Goal: Transaction & Acquisition: Purchase product/service

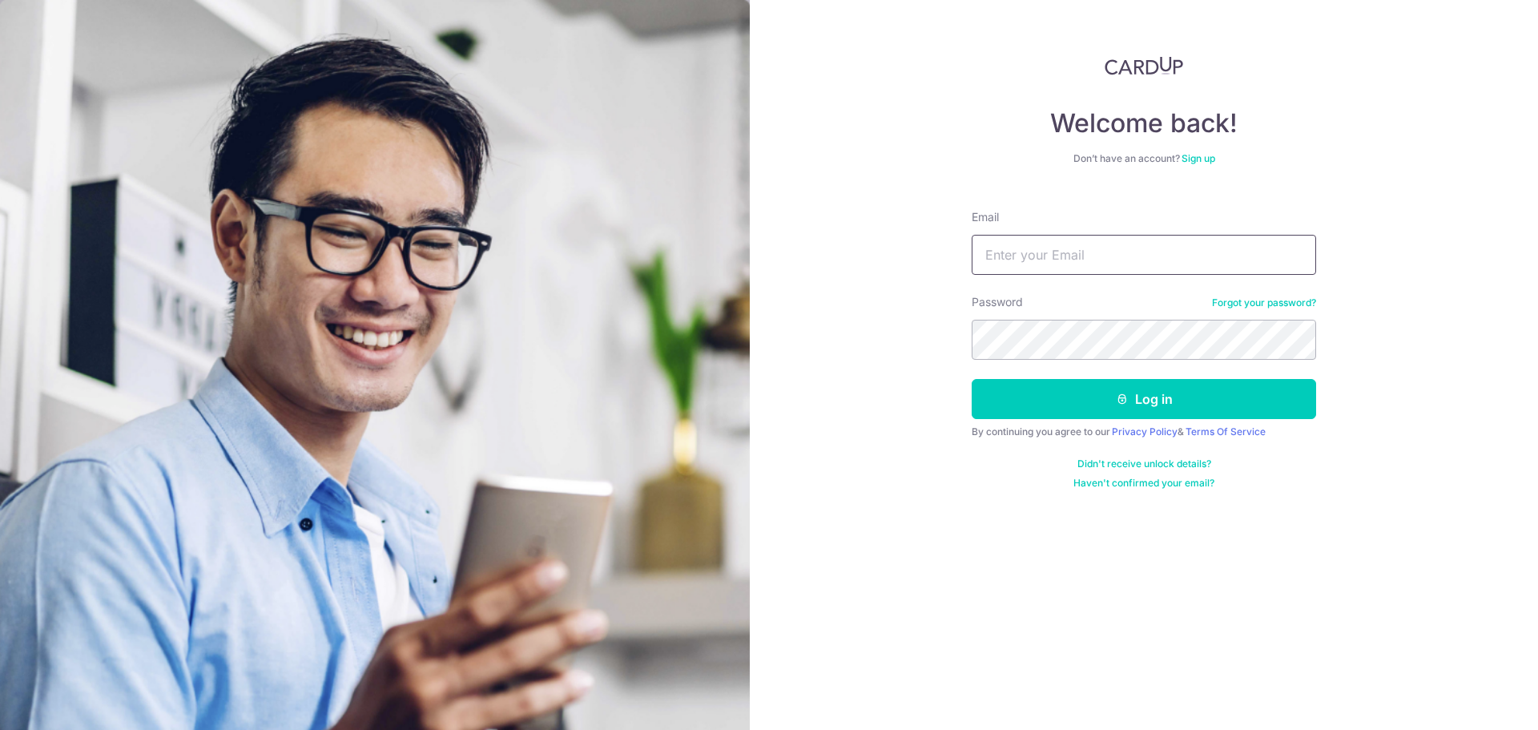
click at [1084, 252] on input "Email" at bounding box center [1144, 255] width 344 height 40
type input "tee.sandy@gmail.com"
drag, startPoint x: 1138, startPoint y: 254, endPoint x: 835, endPoint y: 269, distance: 304.0
click at [835, 269] on div "Welcome back! Don’t have an account? Sign up Email tee.sandy@gmail.com Password…" at bounding box center [1144, 365] width 788 height 730
type input "sandy.chtee@gmail.com"
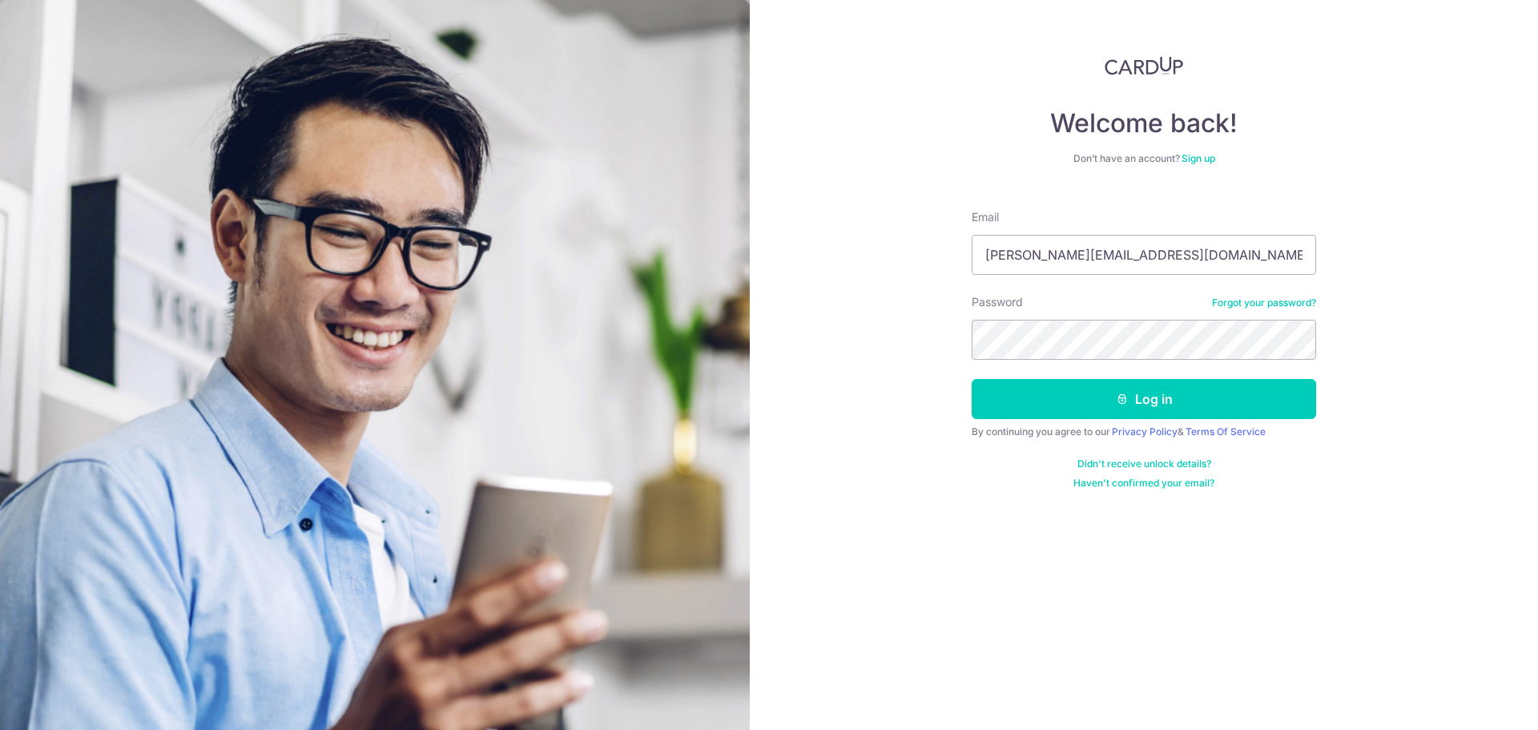
click at [985, 329] on div "Welcome back! Don’t have an account? Sign up Email sandy.chtee@gmail.com Passwo…" at bounding box center [1144, 365] width 788 height 730
click at [1191, 405] on button "Log in" at bounding box center [1144, 399] width 344 height 40
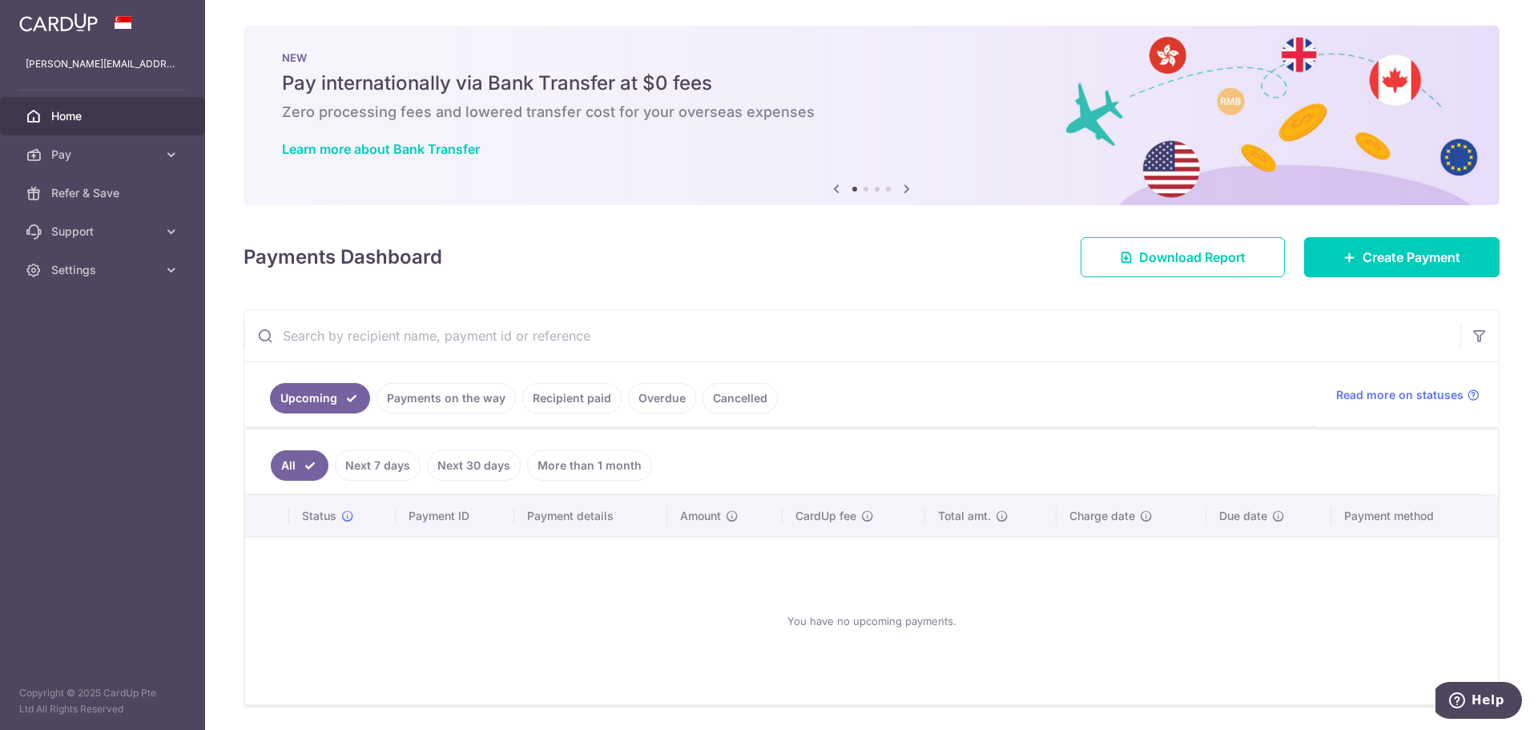
scroll to position [53, 0]
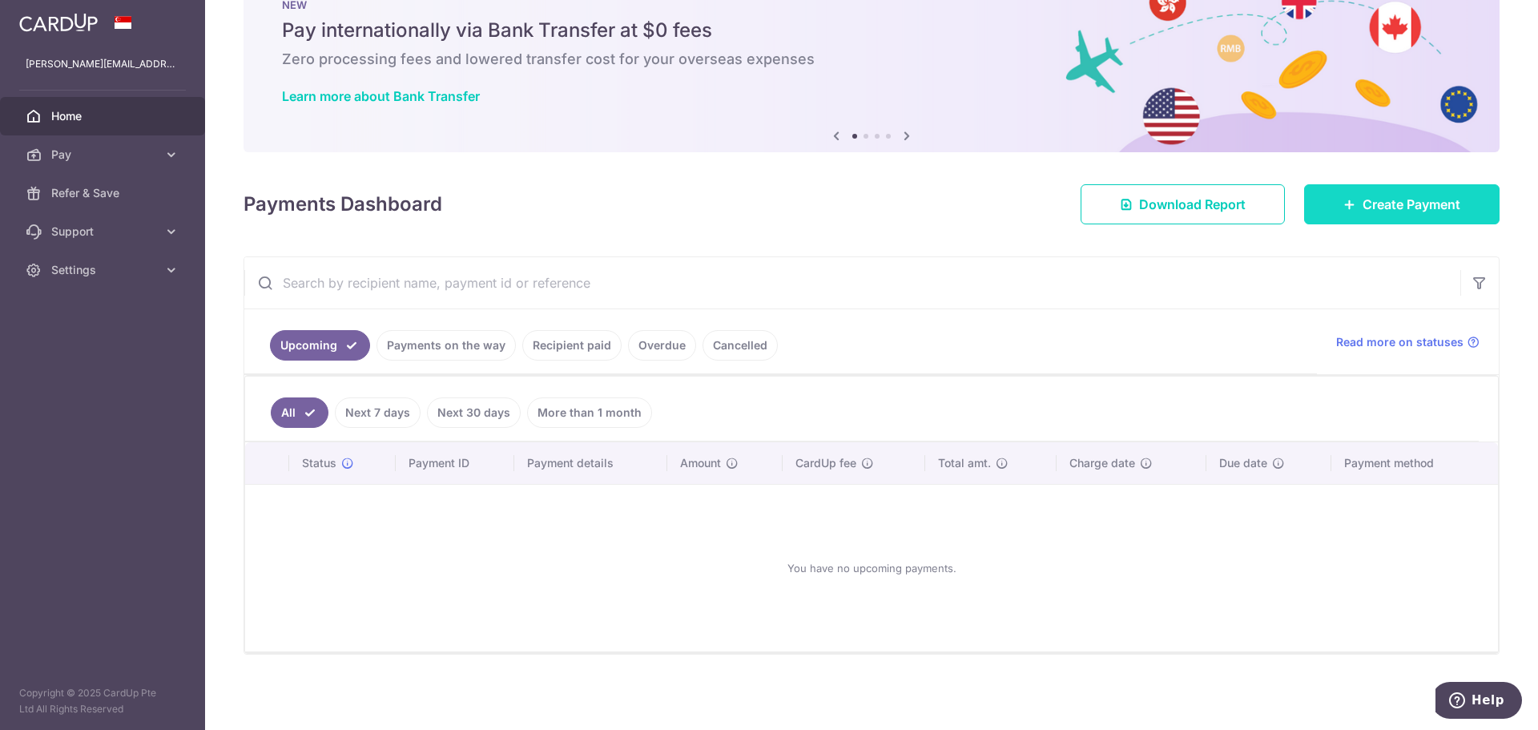
click at [1374, 205] on span "Create Payment" at bounding box center [1412, 204] width 98 height 19
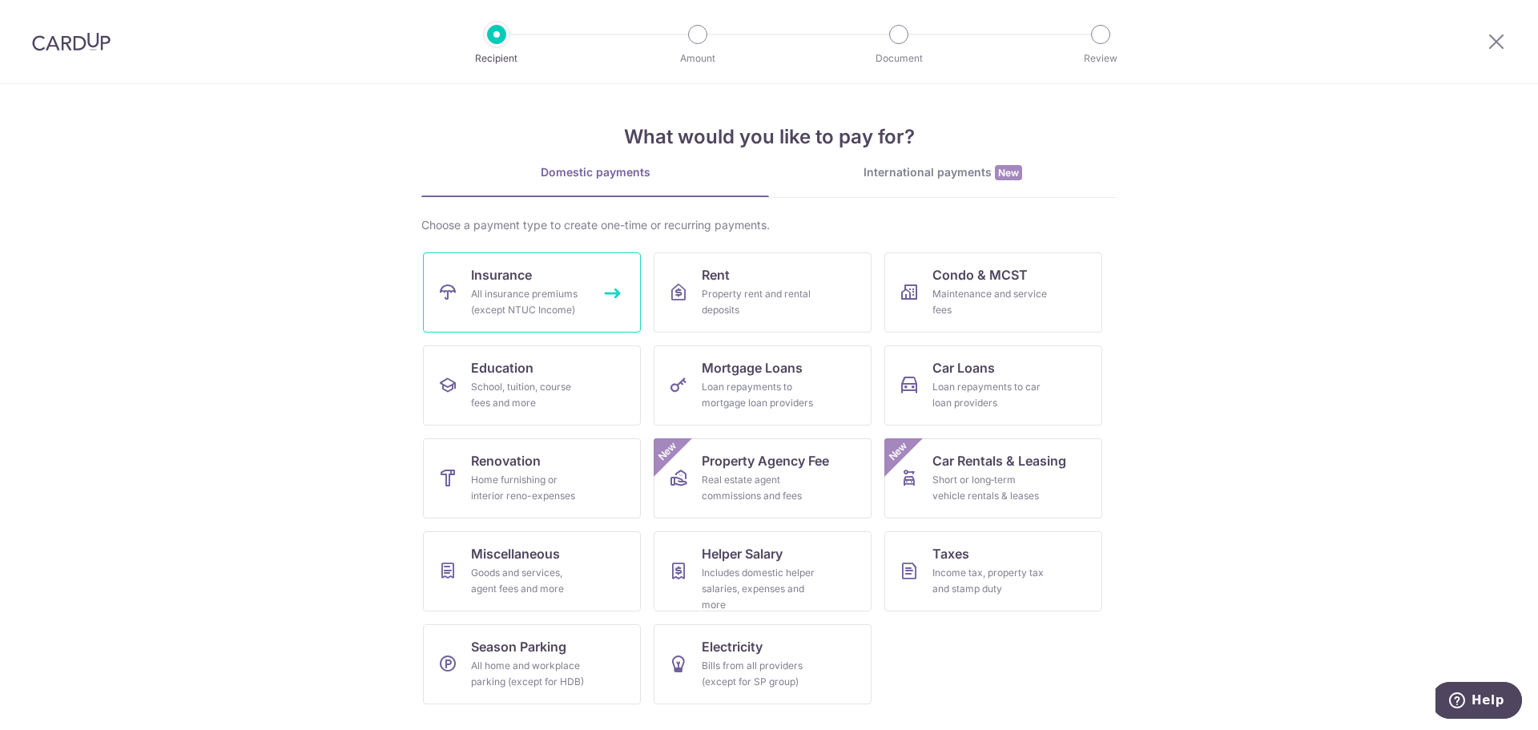
click at [559, 296] on div "All insurance premiums (except NTUC Income)" at bounding box center [528, 302] width 115 height 32
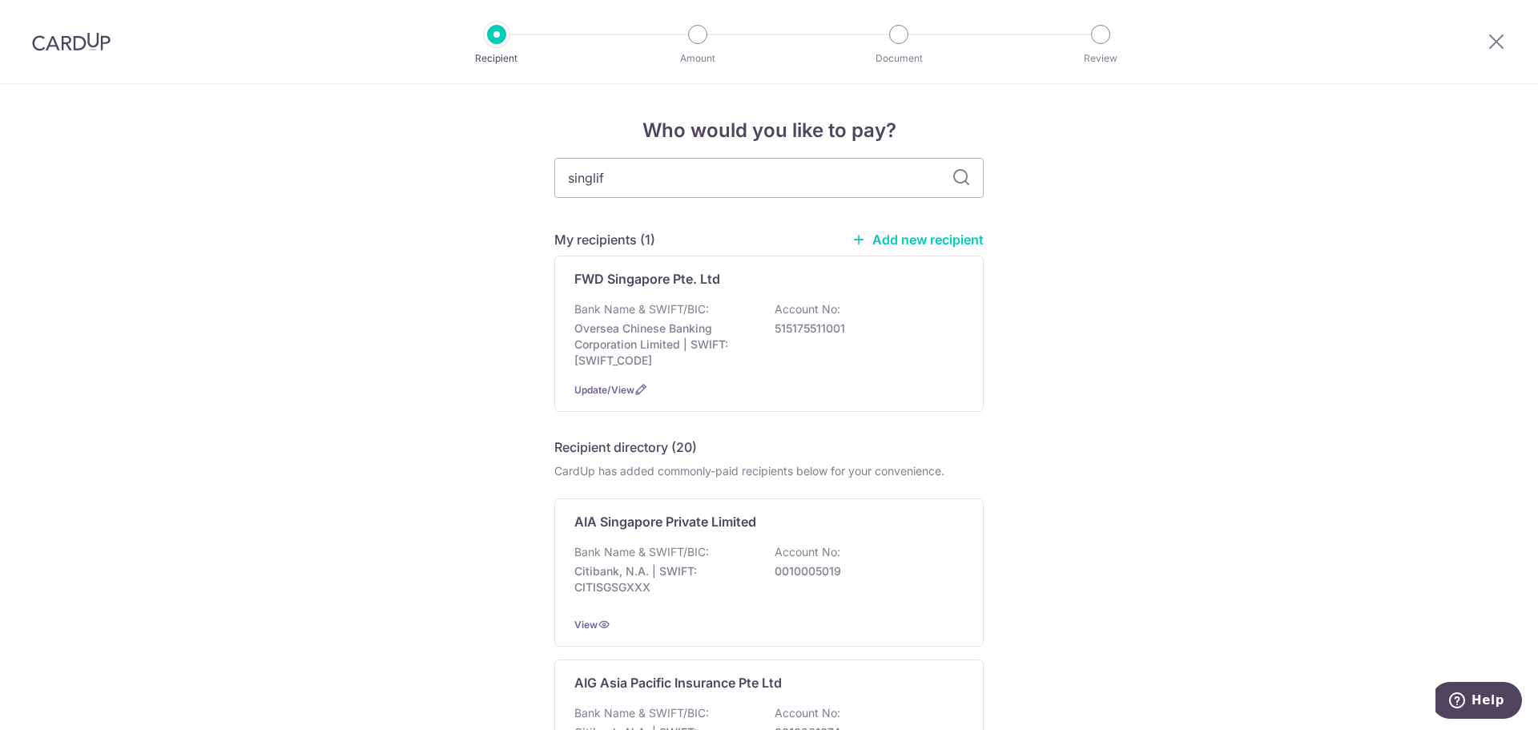
type input "singlife"
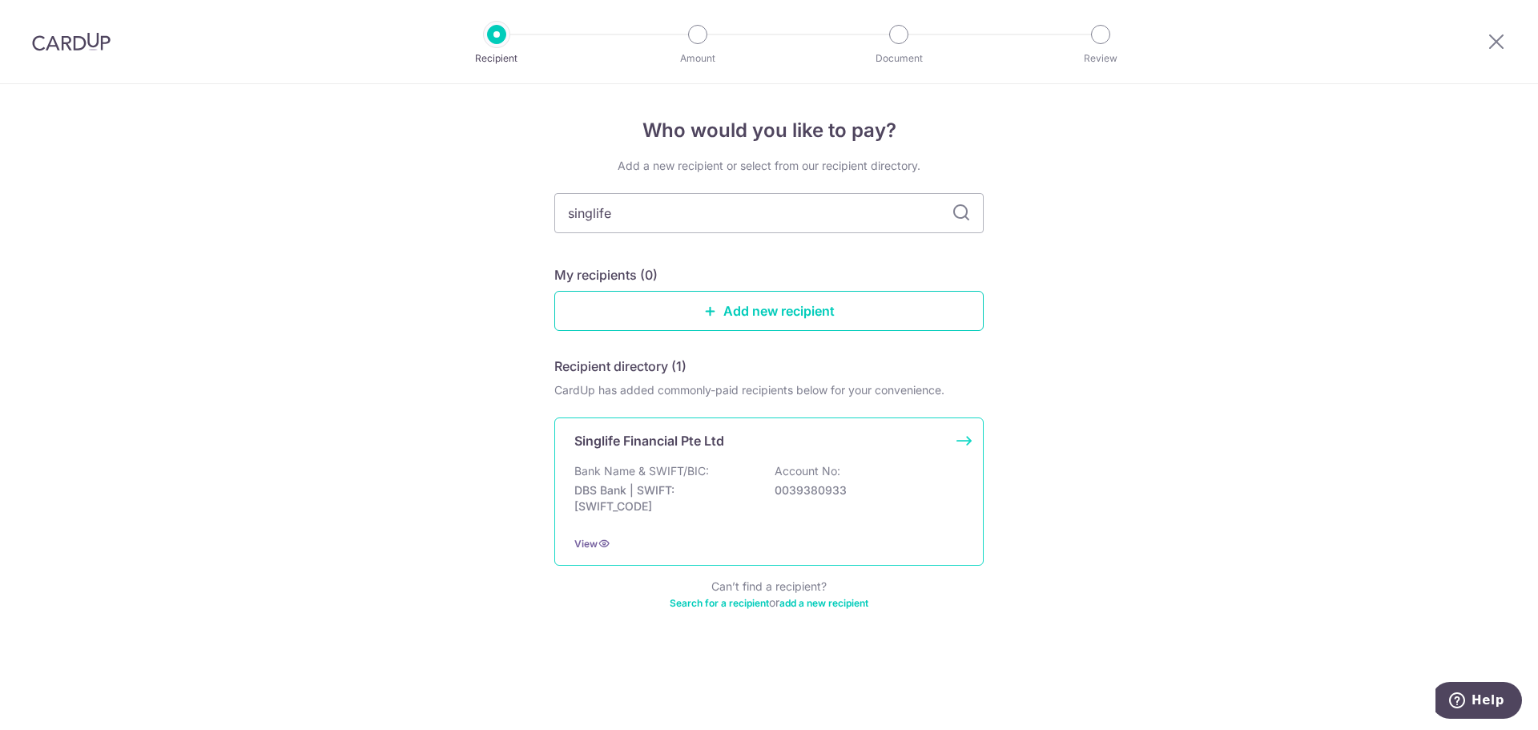
click at [668, 451] on div "Singlife Financial Pte Ltd Bank Name & SWIFT/BIC: DBS Bank | SWIFT: [SWIFT_CODE…" at bounding box center [768, 491] width 429 height 148
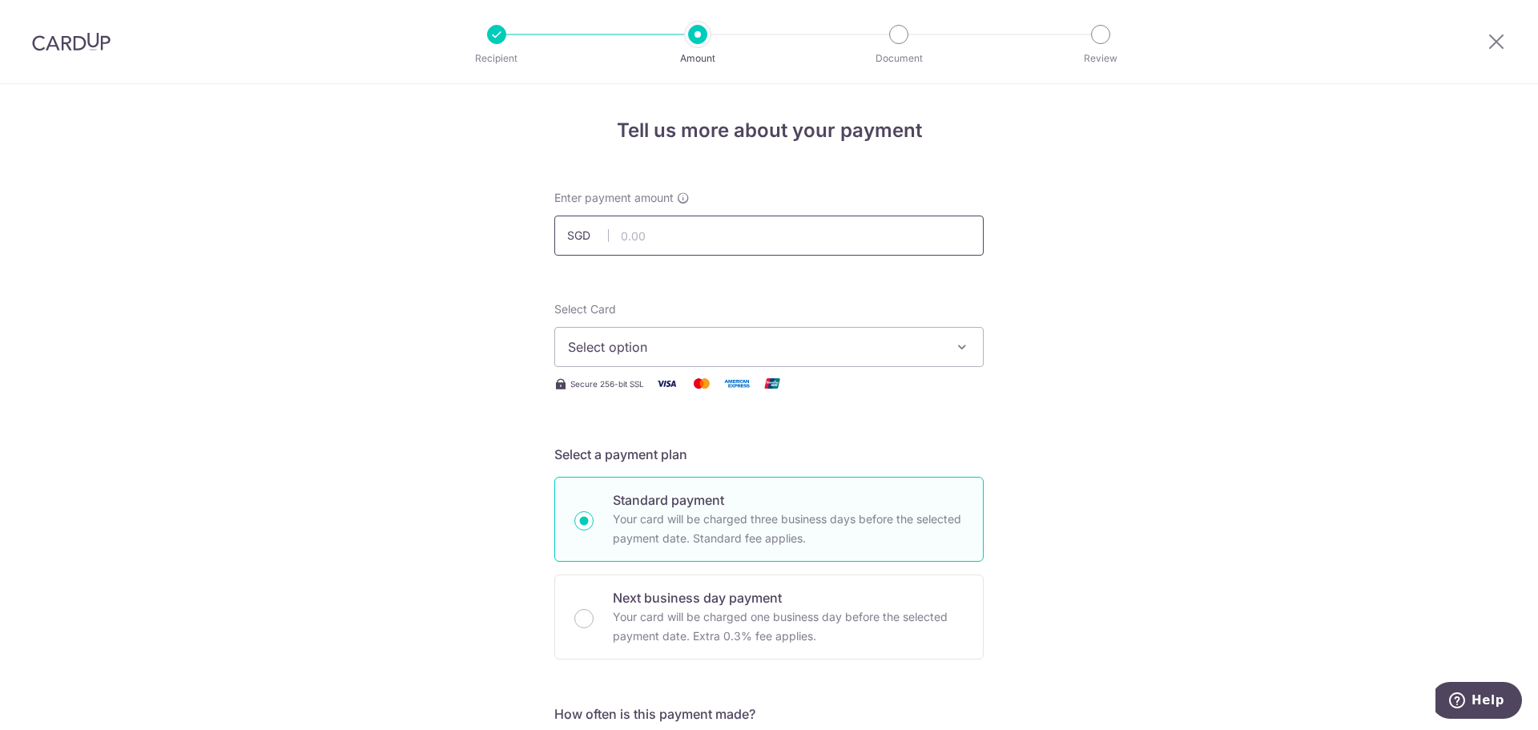
click at [673, 239] on input "text" at bounding box center [768, 236] width 429 height 40
type input "500.00"
click at [620, 349] on span "Select option" at bounding box center [754, 346] width 373 height 19
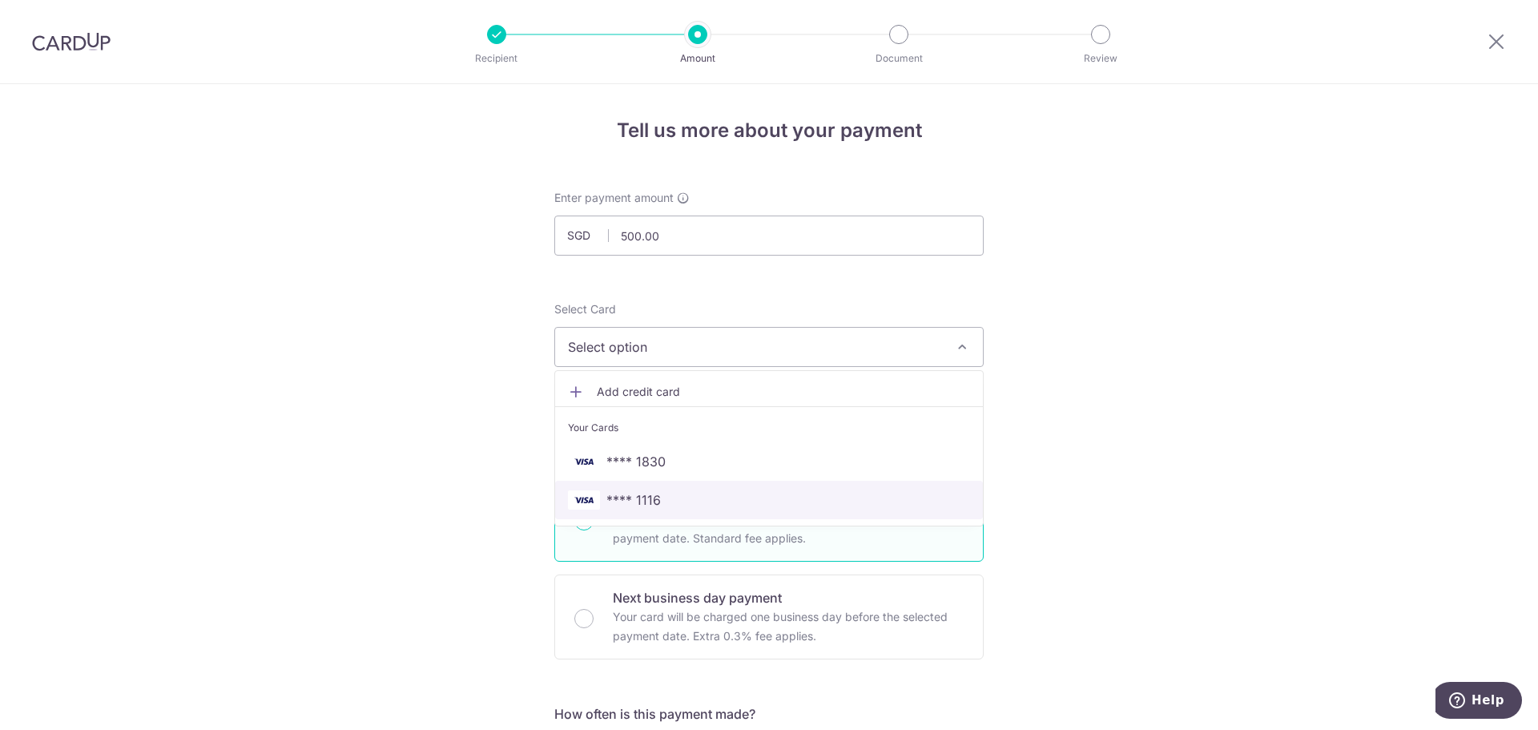
click at [692, 502] on span "**** 1116" at bounding box center [769, 499] width 402 height 19
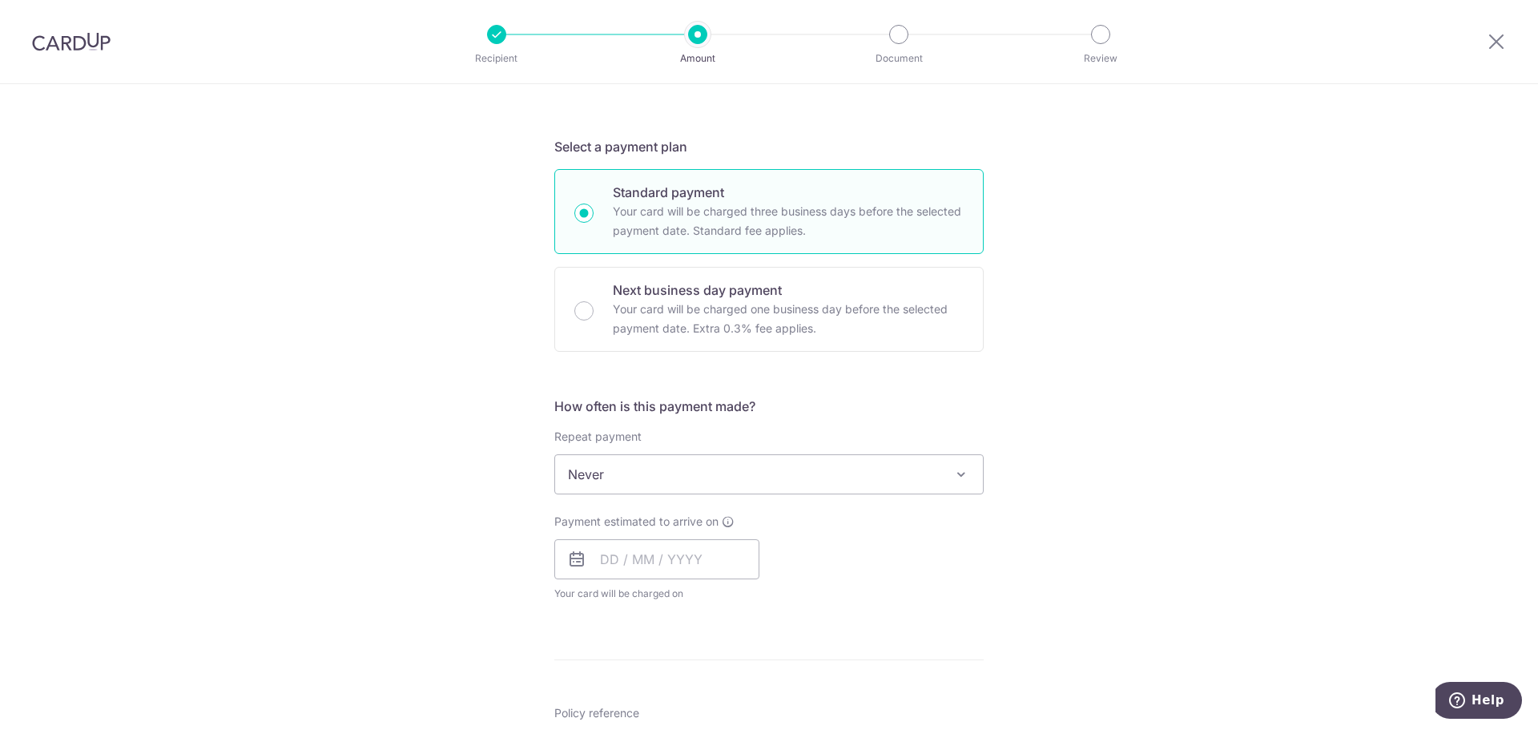
scroll to position [267, 0]
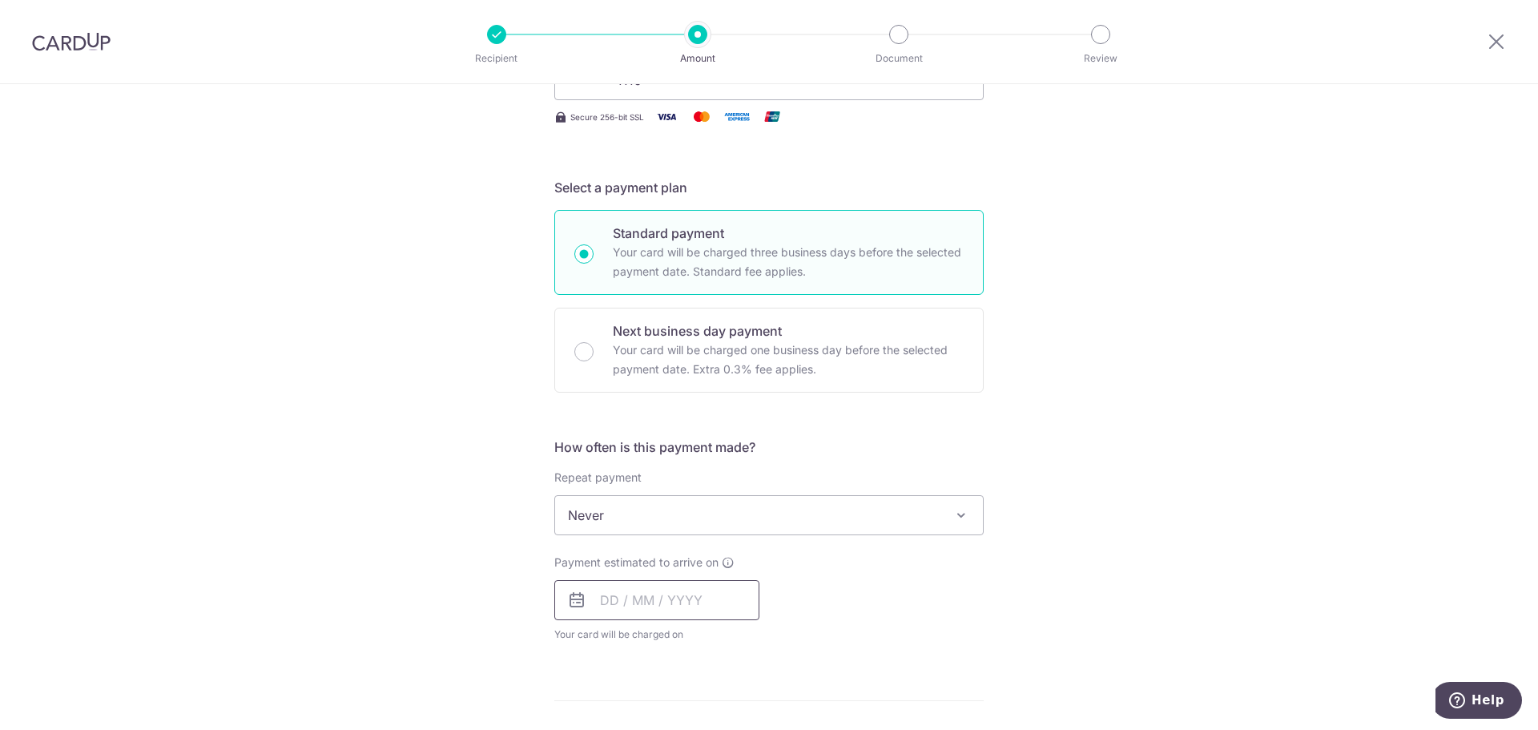
click at [599, 600] on input "text" at bounding box center [656, 600] width 205 height 40
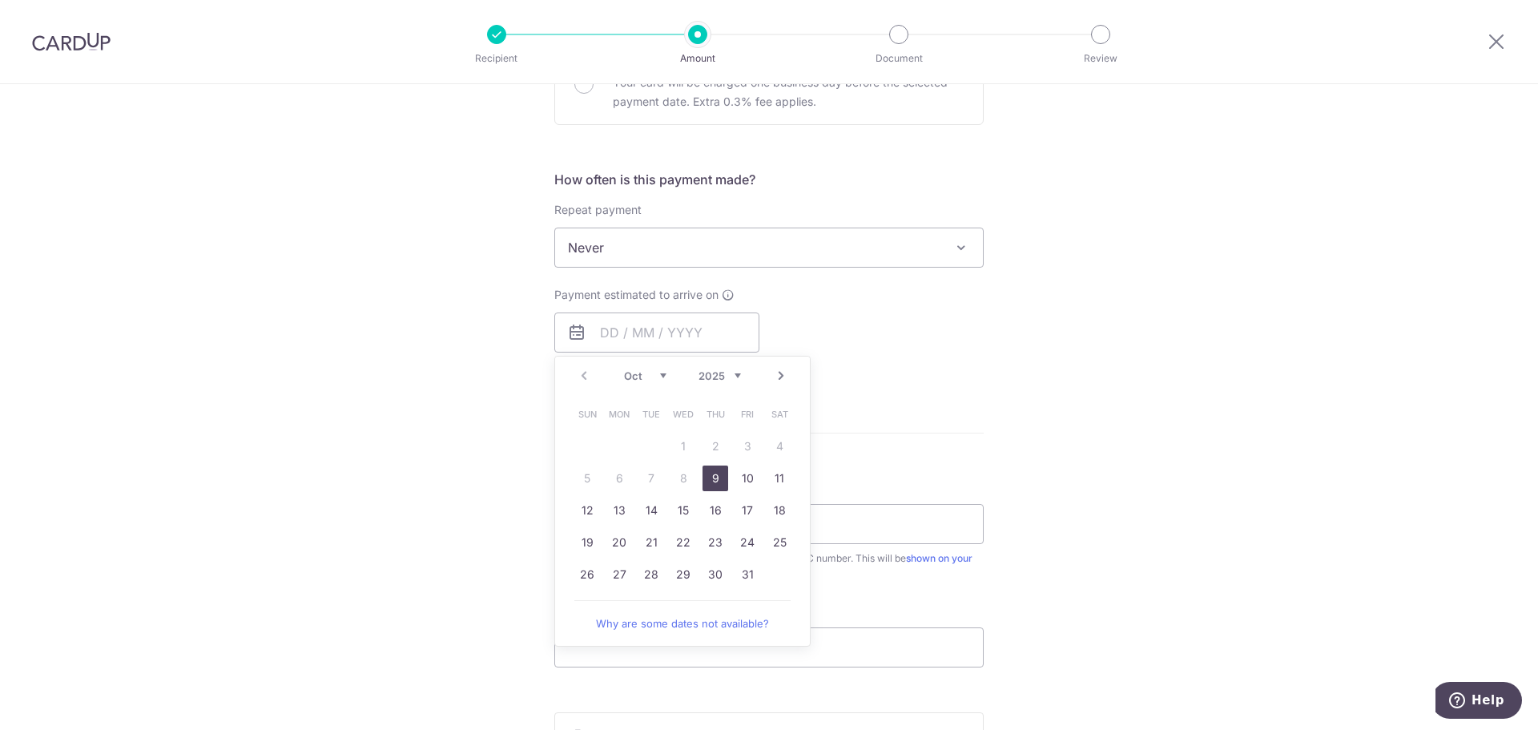
click at [713, 477] on link "9" at bounding box center [716, 478] width 26 height 26
type input "09/10/2025"
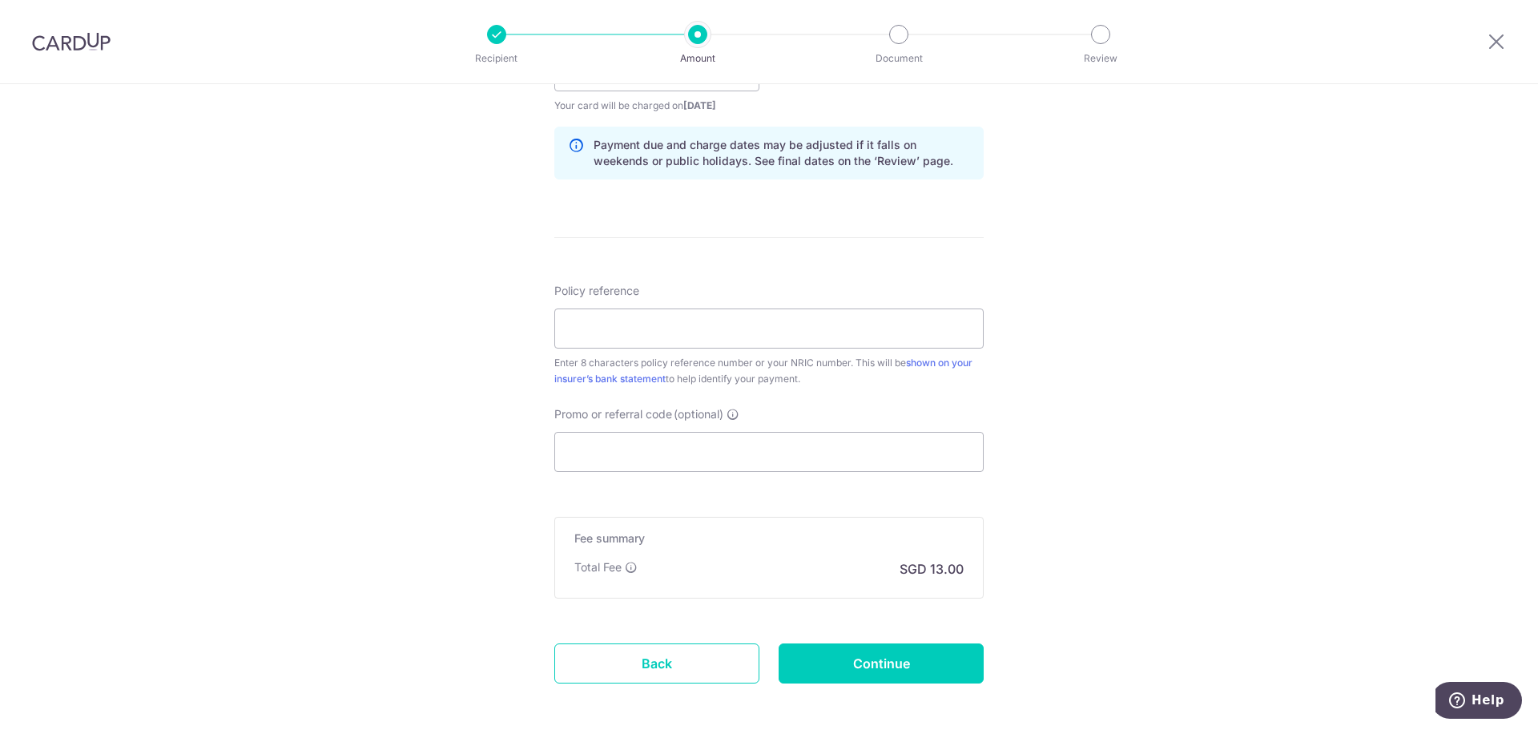
scroll to position [801, 0]
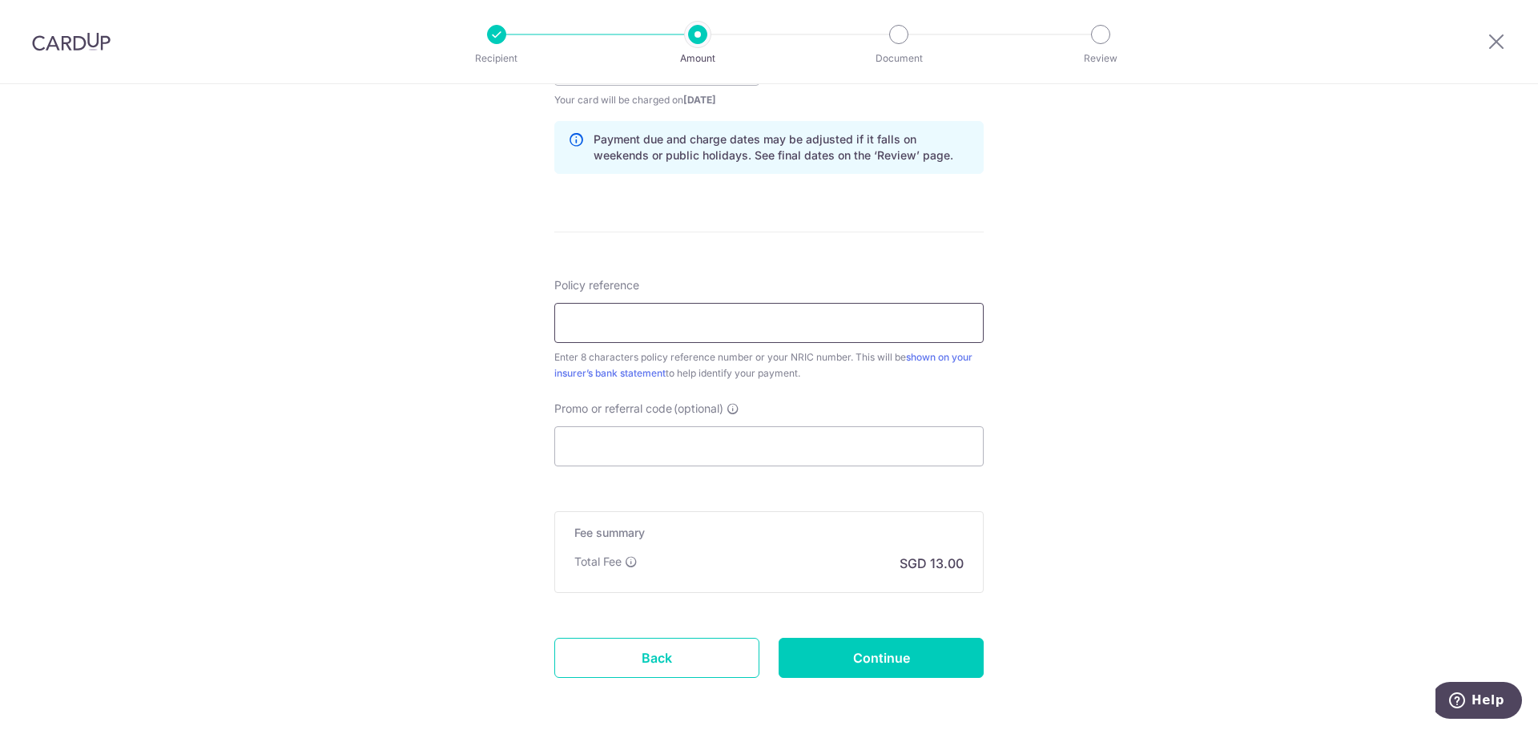
click at [604, 328] on input "Policy reference" at bounding box center [768, 323] width 429 height 40
click at [1315, 229] on div "Tell us more about your payment Enter payment amount SGD 500.00 500.00 Select C…" at bounding box center [769, 40] width 1538 height 1515
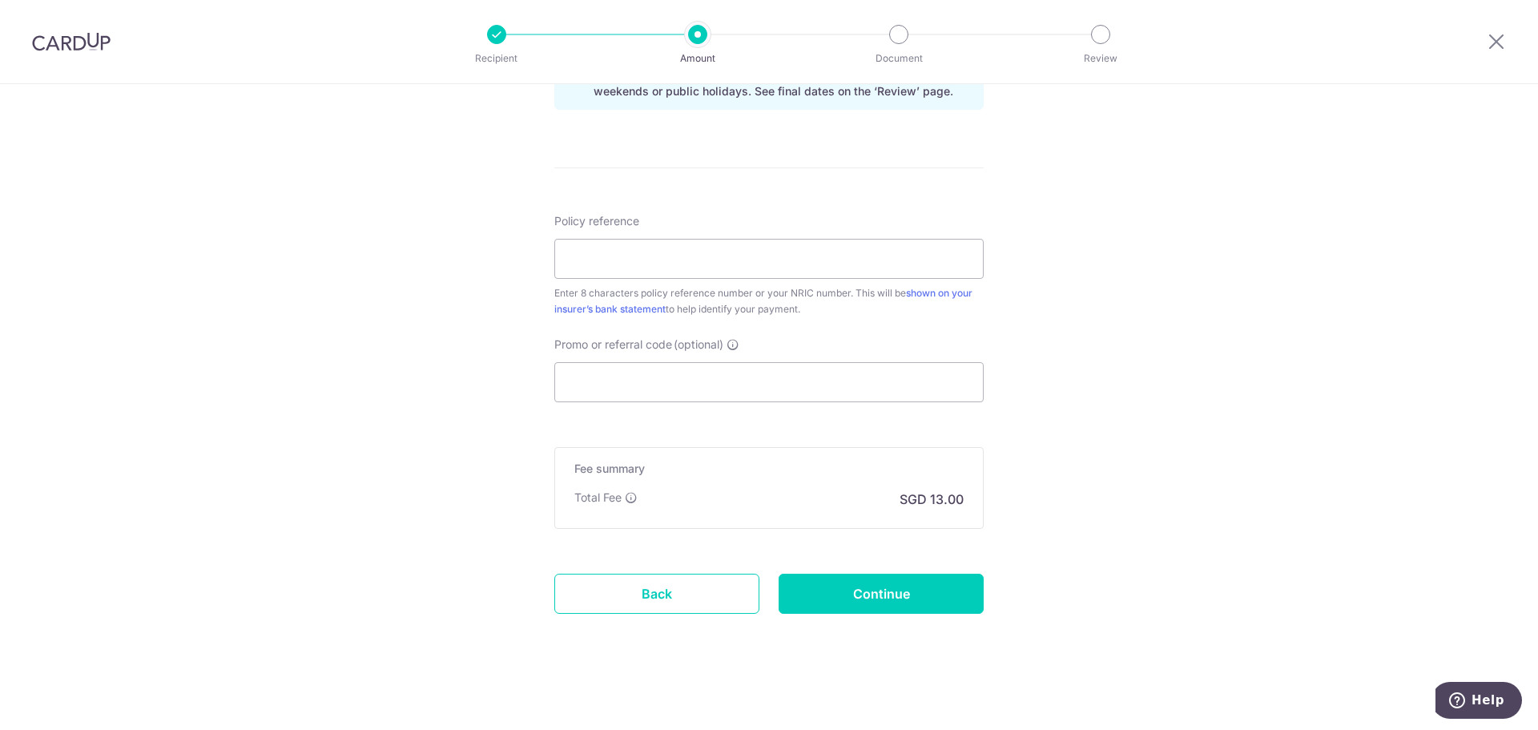
scroll to position [869, 0]
click at [765, 385] on input "Promo or referral code (optional)" at bounding box center [768, 378] width 429 height 40
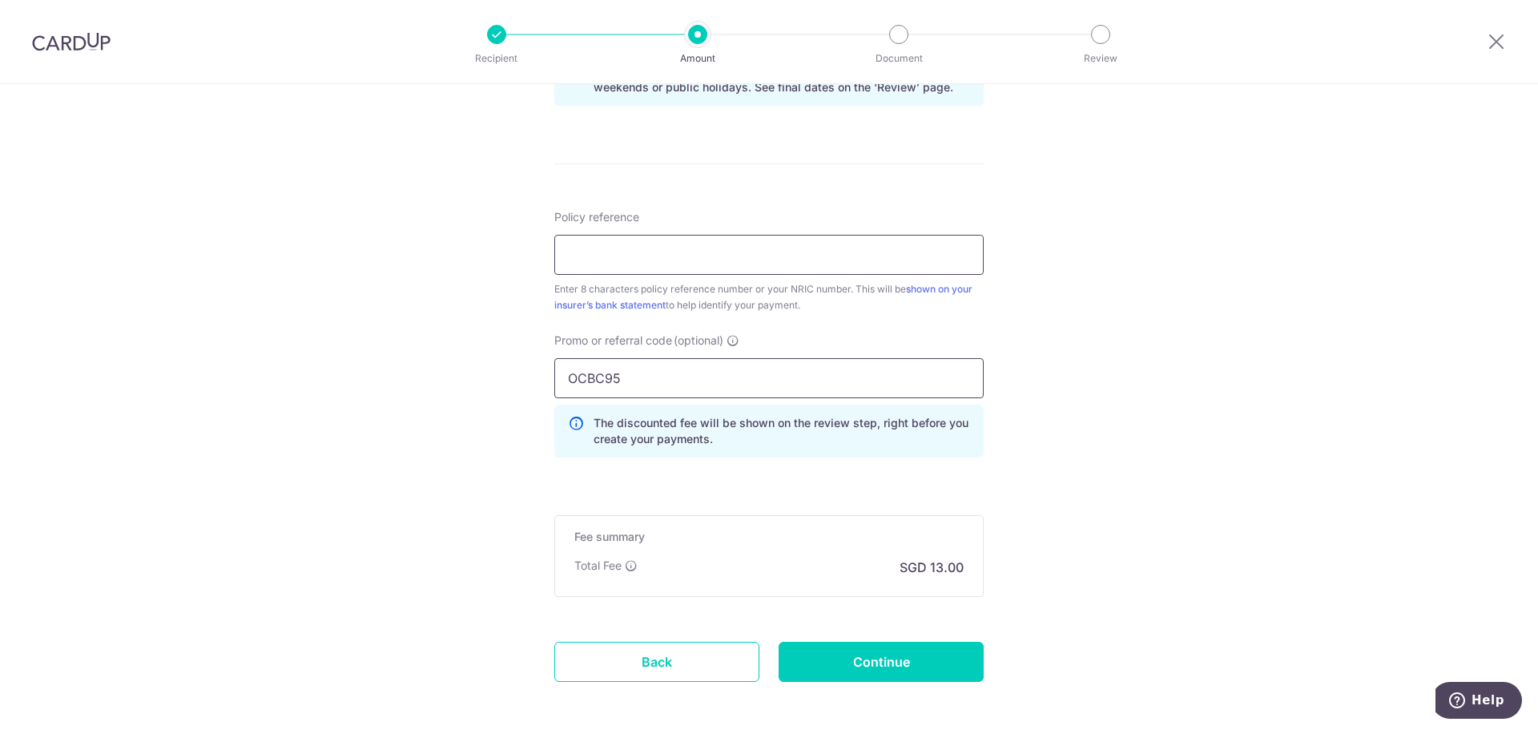
type input "OCBC95"
click at [734, 252] on input "Policy reference" at bounding box center [768, 255] width 429 height 40
click at [571, 250] on input "Policy reference" at bounding box center [768, 255] width 429 height 40
paste input "27382364"
type input "27382364"
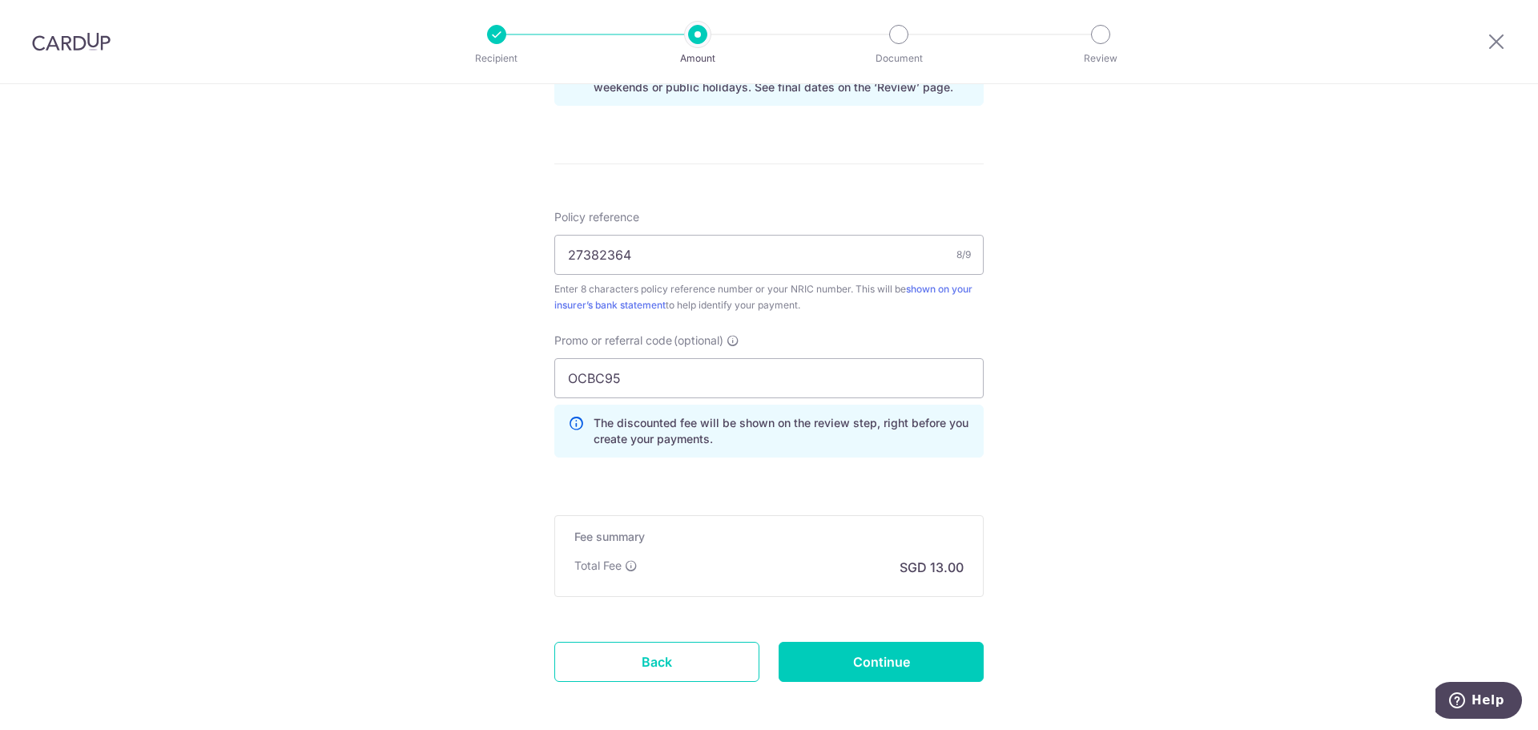
click at [1039, 264] on div "Tell us more about your payment Enter payment amount SGD 500.00 500.00 Select C…" at bounding box center [769, 8] width 1538 height 1587
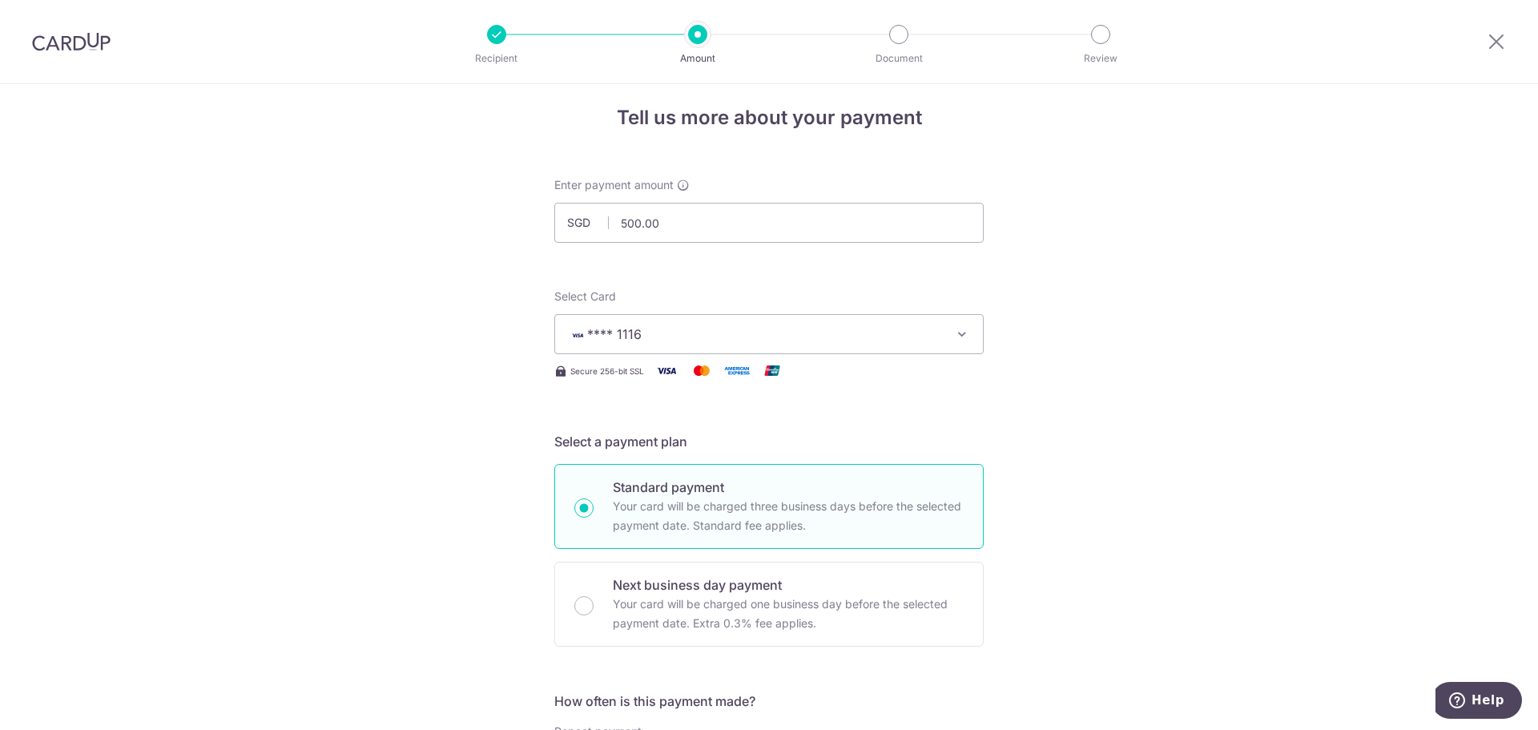
scroll to position [0, 0]
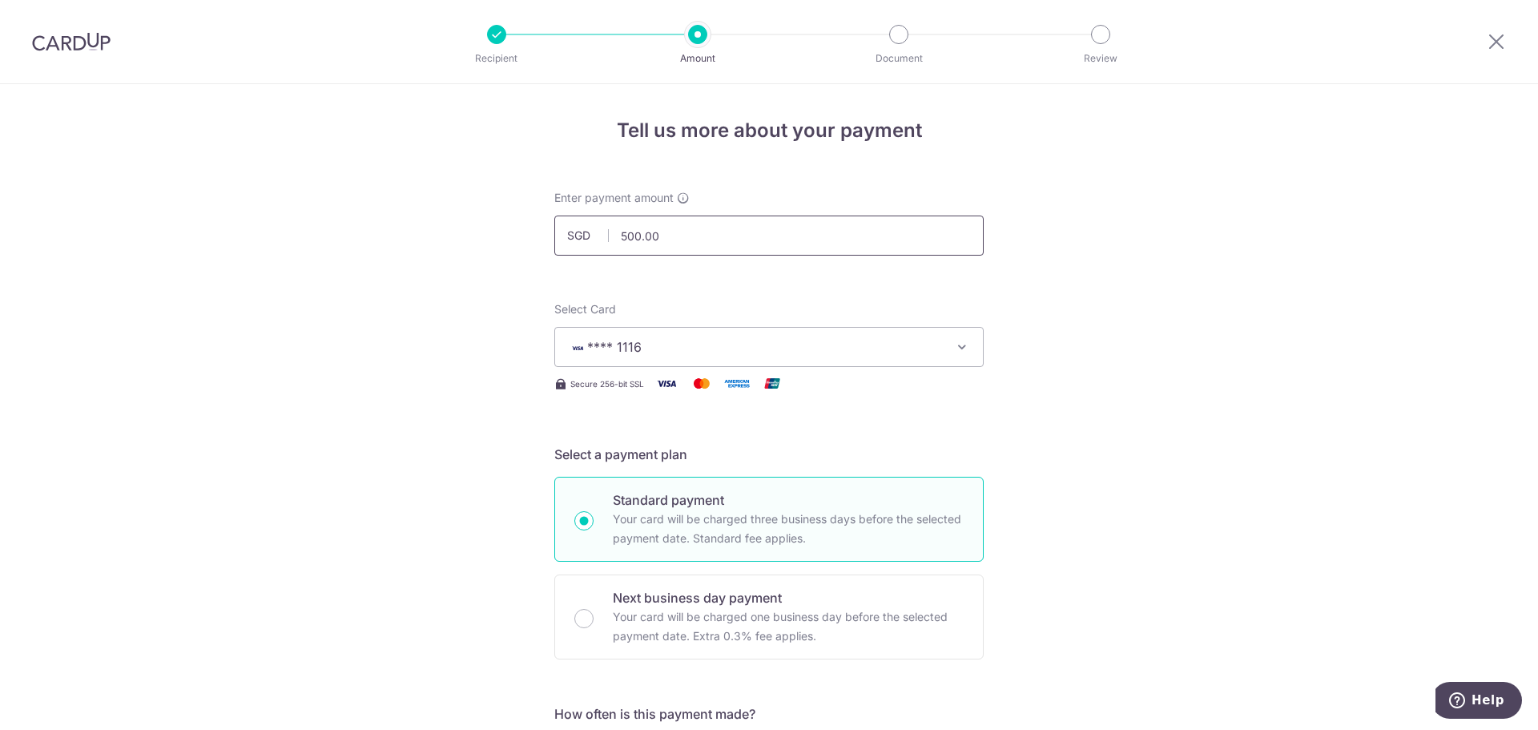
drag, startPoint x: 673, startPoint y: 238, endPoint x: 611, endPoint y: 242, distance: 61.8
click at [611, 242] on input "500.00" at bounding box center [768, 236] width 429 height 40
type input "541.00"
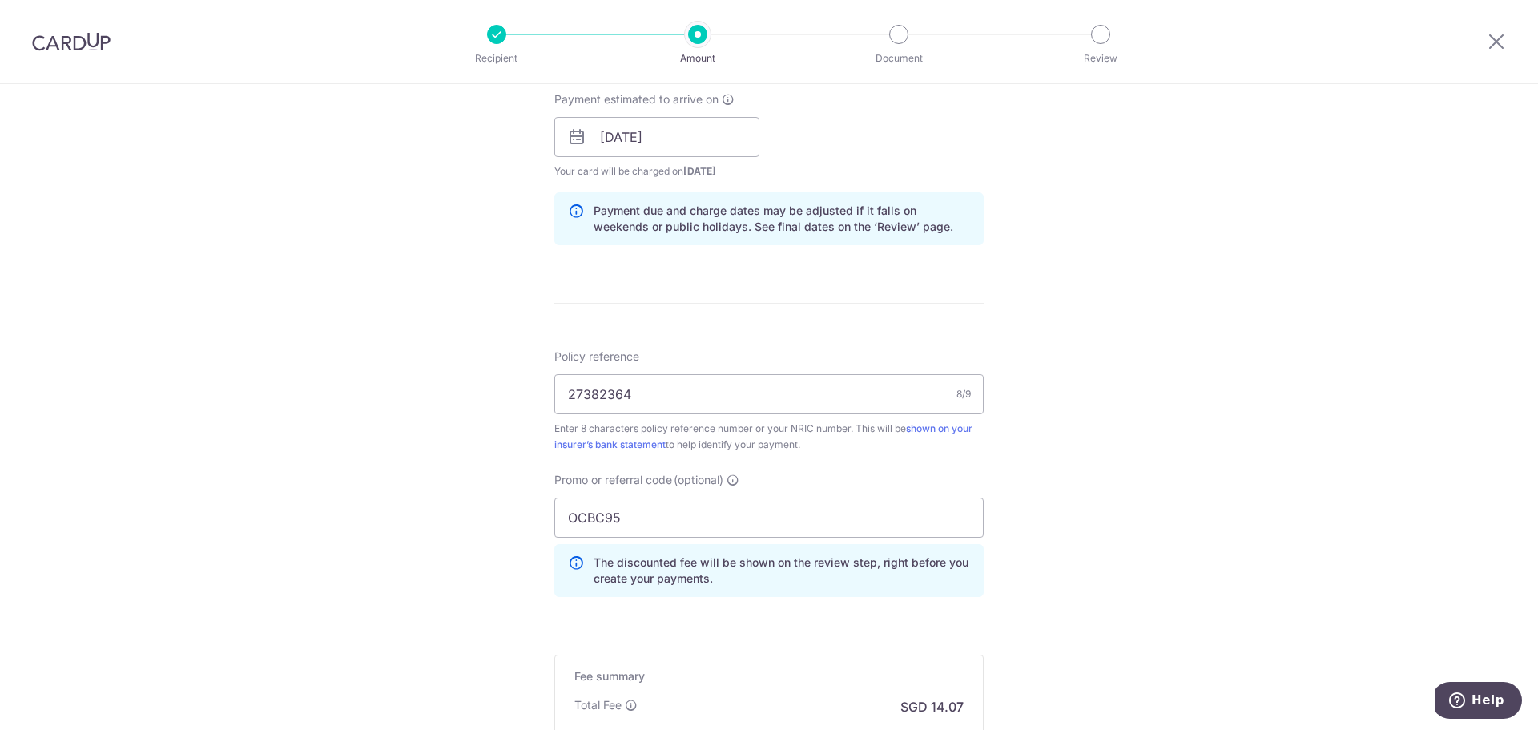
scroll to position [941, 0]
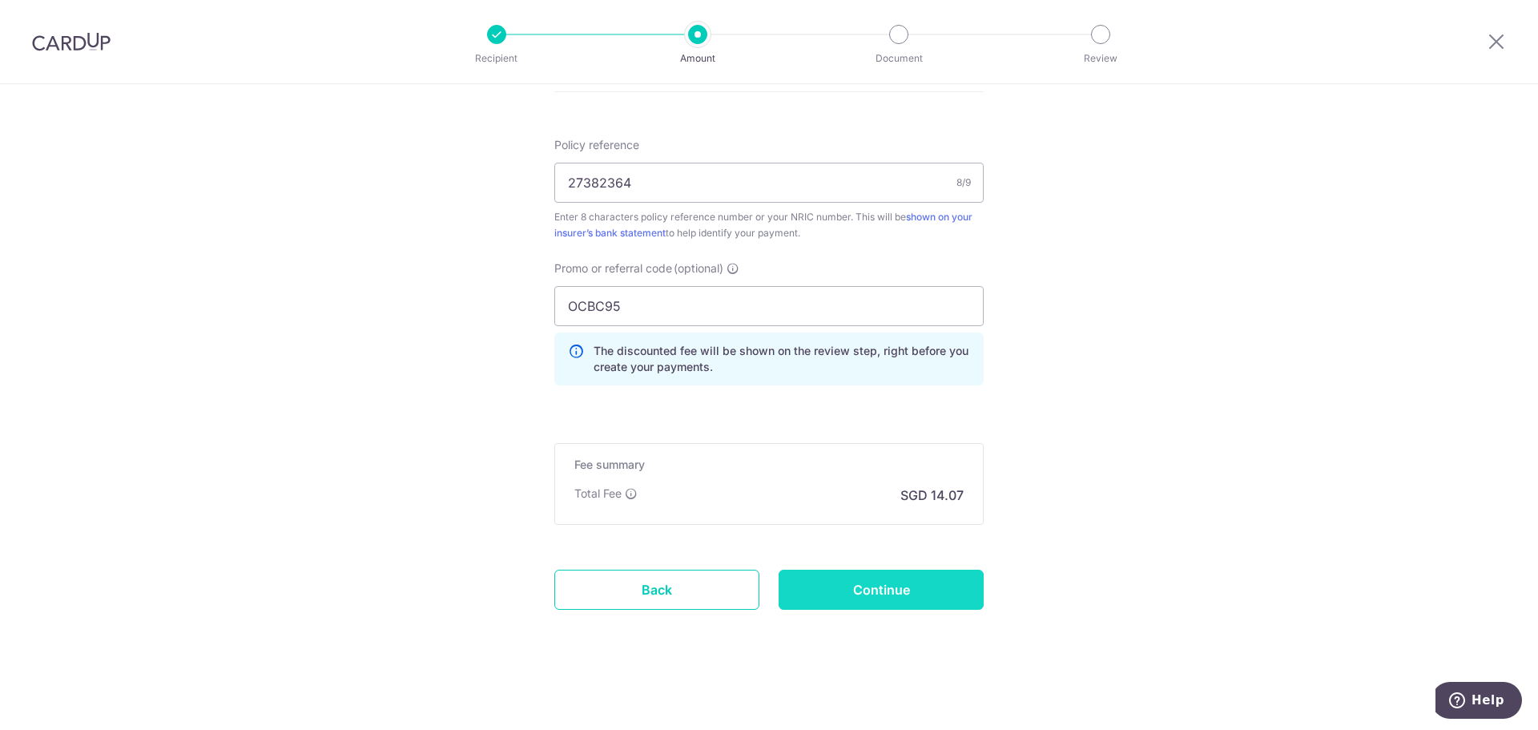
click at [905, 597] on input "Continue" at bounding box center [881, 590] width 205 height 40
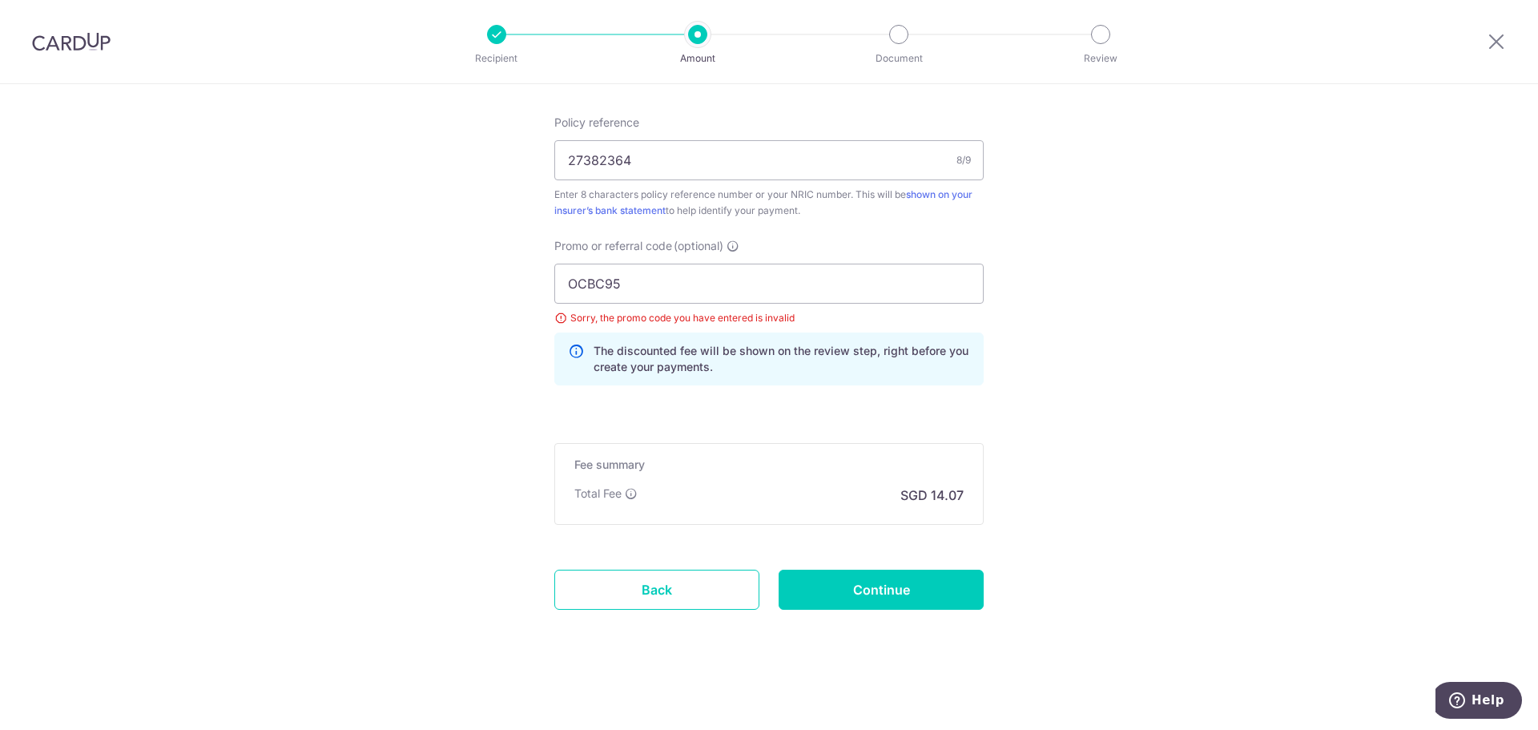
scroll to position [697, 0]
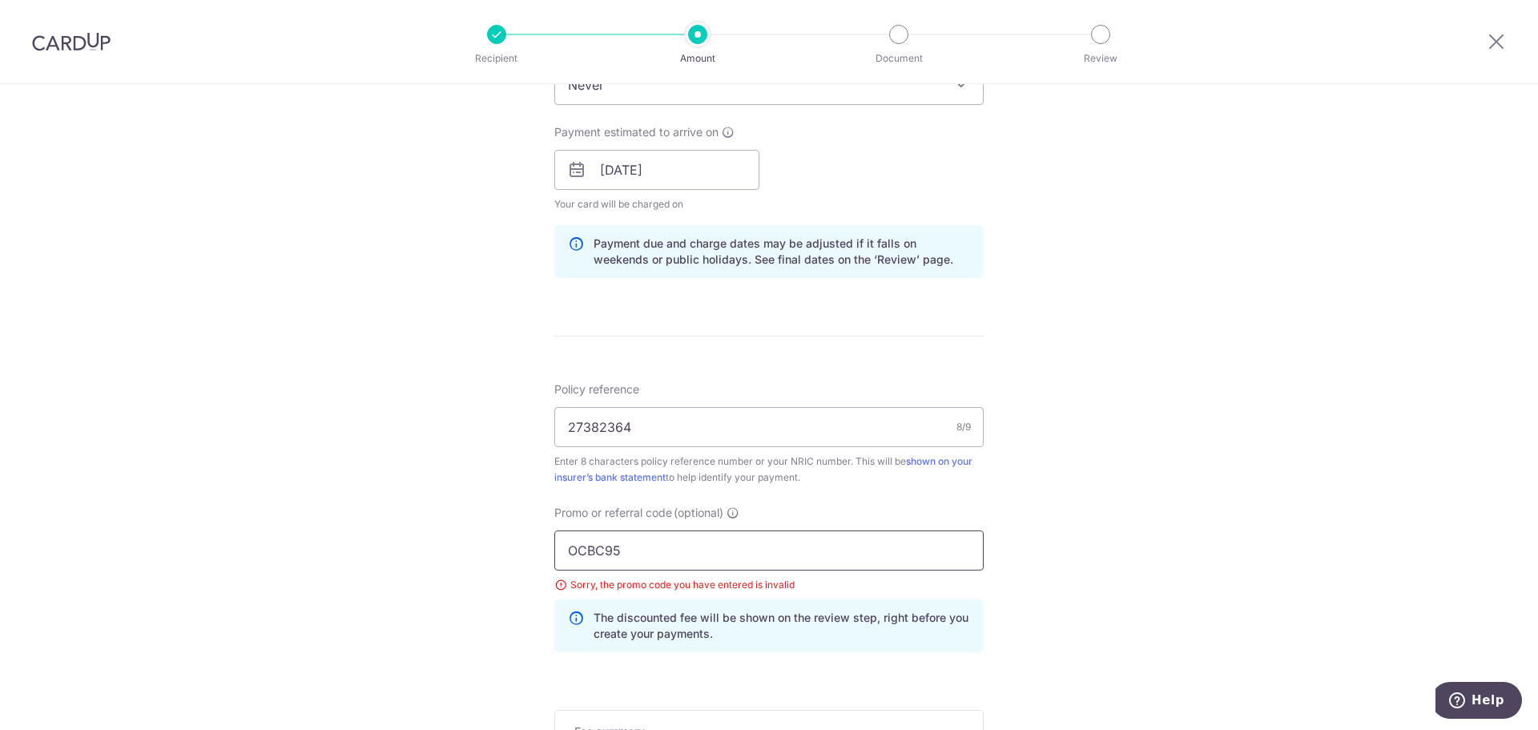
click at [596, 546] on input "OCBC95" at bounding box center [768, 550] width 429 height 40
click at [596, 549] on input "OCBC95" at bounding box center [768, 550] width 429 height 40
drag, startPoint x: 598, startPoint y: 546, endPoint x: 608, endPoint y: 543, distance: 10.9
click at [598, 546] on input "OCBC95" at bounding box center [768, 550] width 429 height 40
type input "OCBC195"
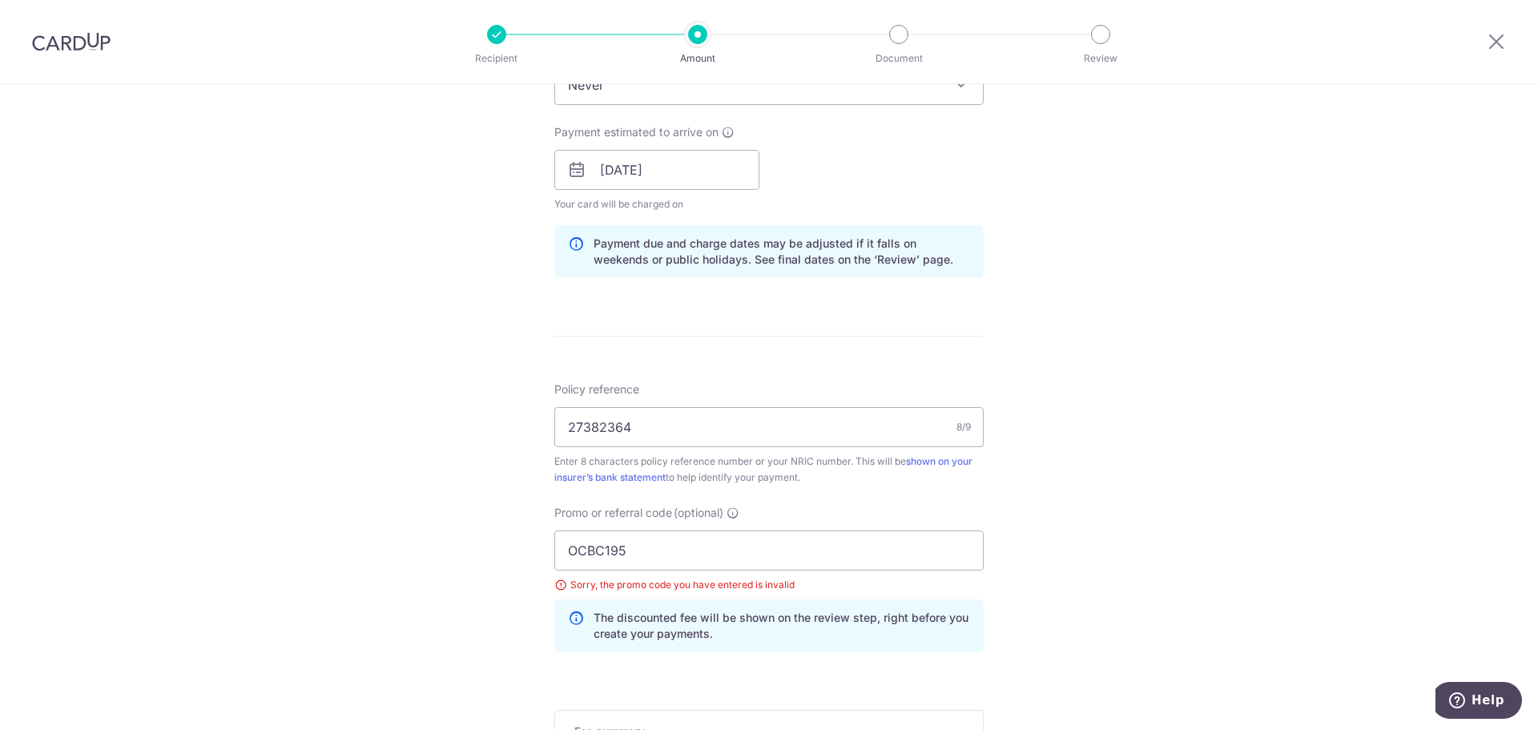
click at [1058, 396] on div "Tell us more about your payment Enter payment amount SGD 541.00 541.00 Select C…" at bounding box center [769, 192] width 1538 height 1610
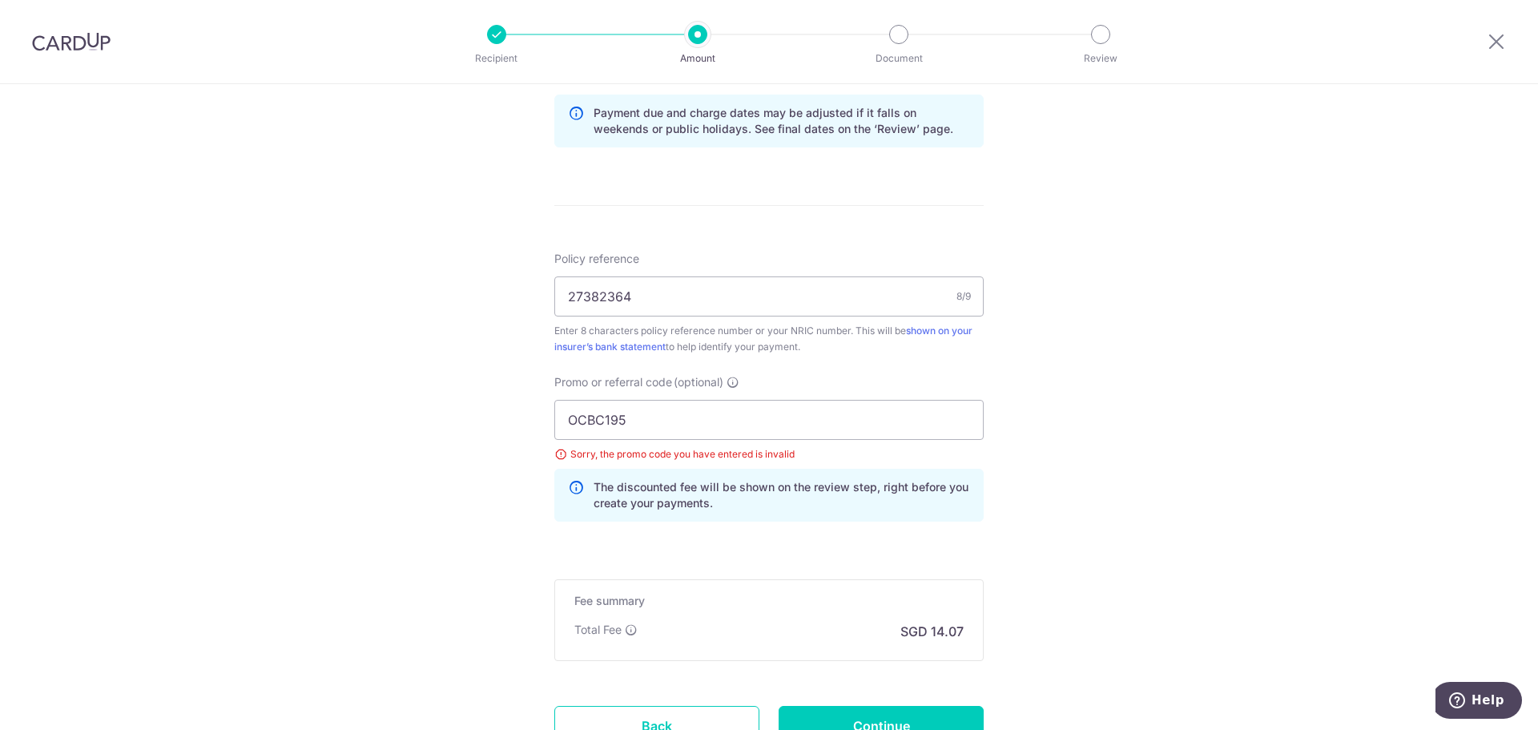
scroll to position [964, 0]
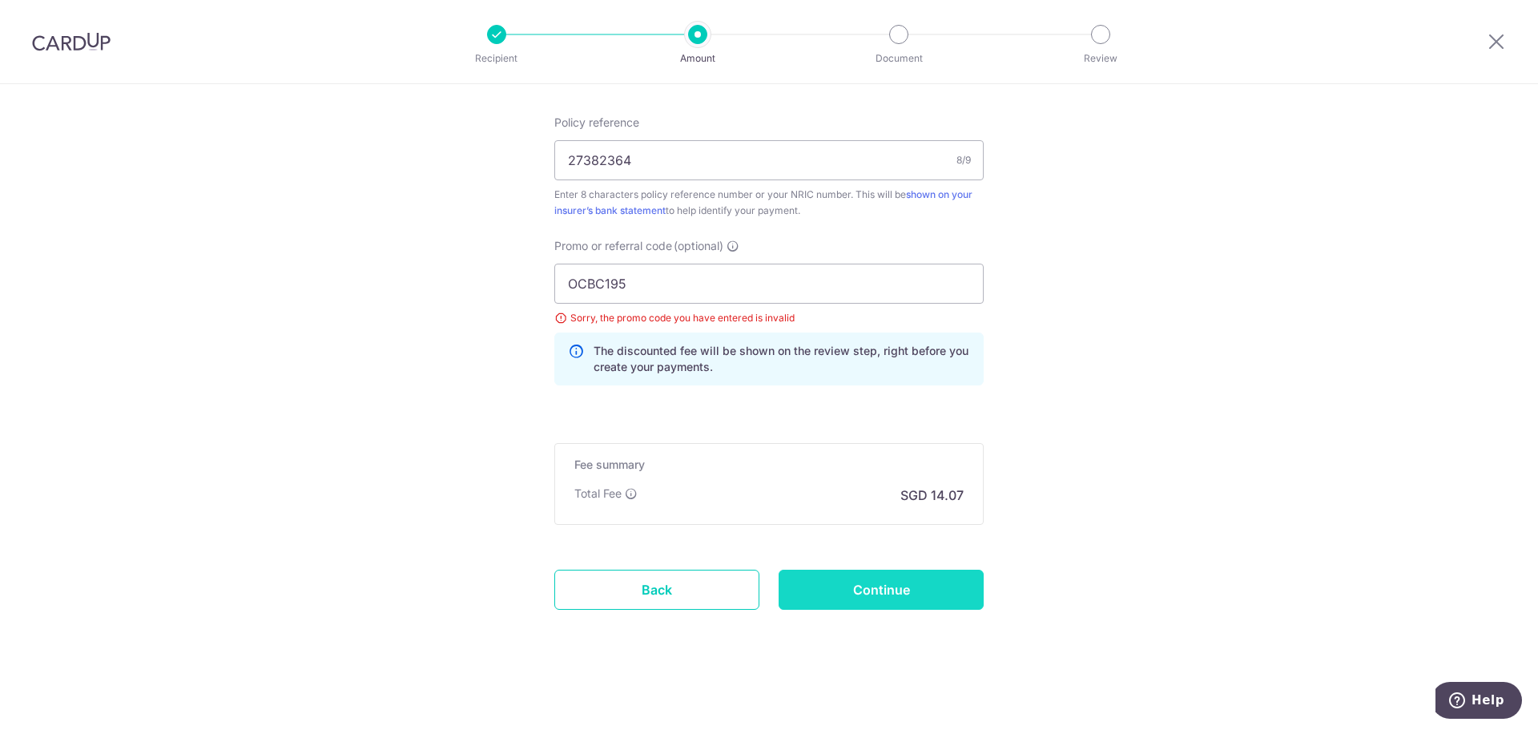
click at [921, 593] on input "Continue" at bounding box center [881, 590] width 205 height 40
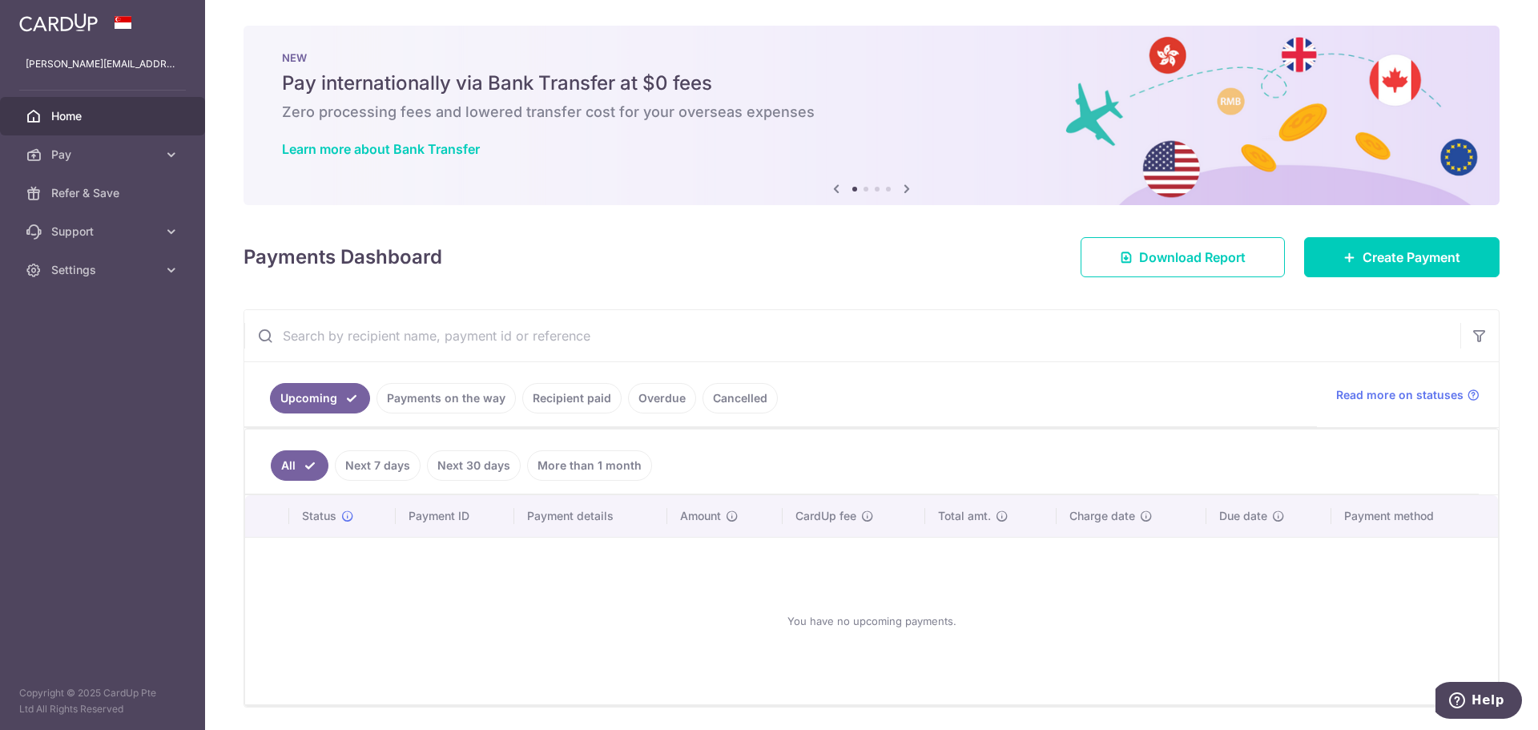
click at [904, 183] on icon at bounding box center [906, 189] width 19 height 20
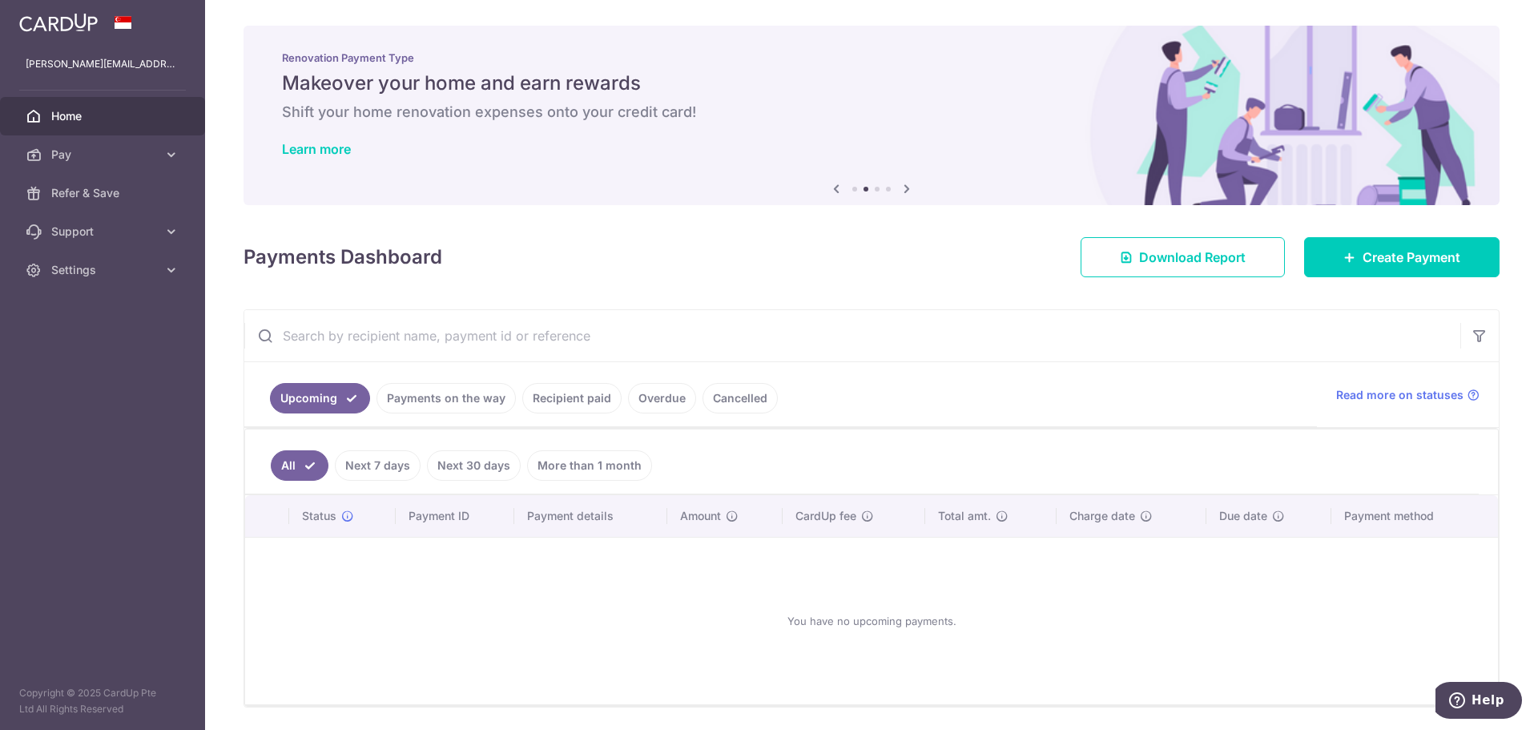
click at [904, 183] on icon at bounding box center [906, 189] width 19 height 20
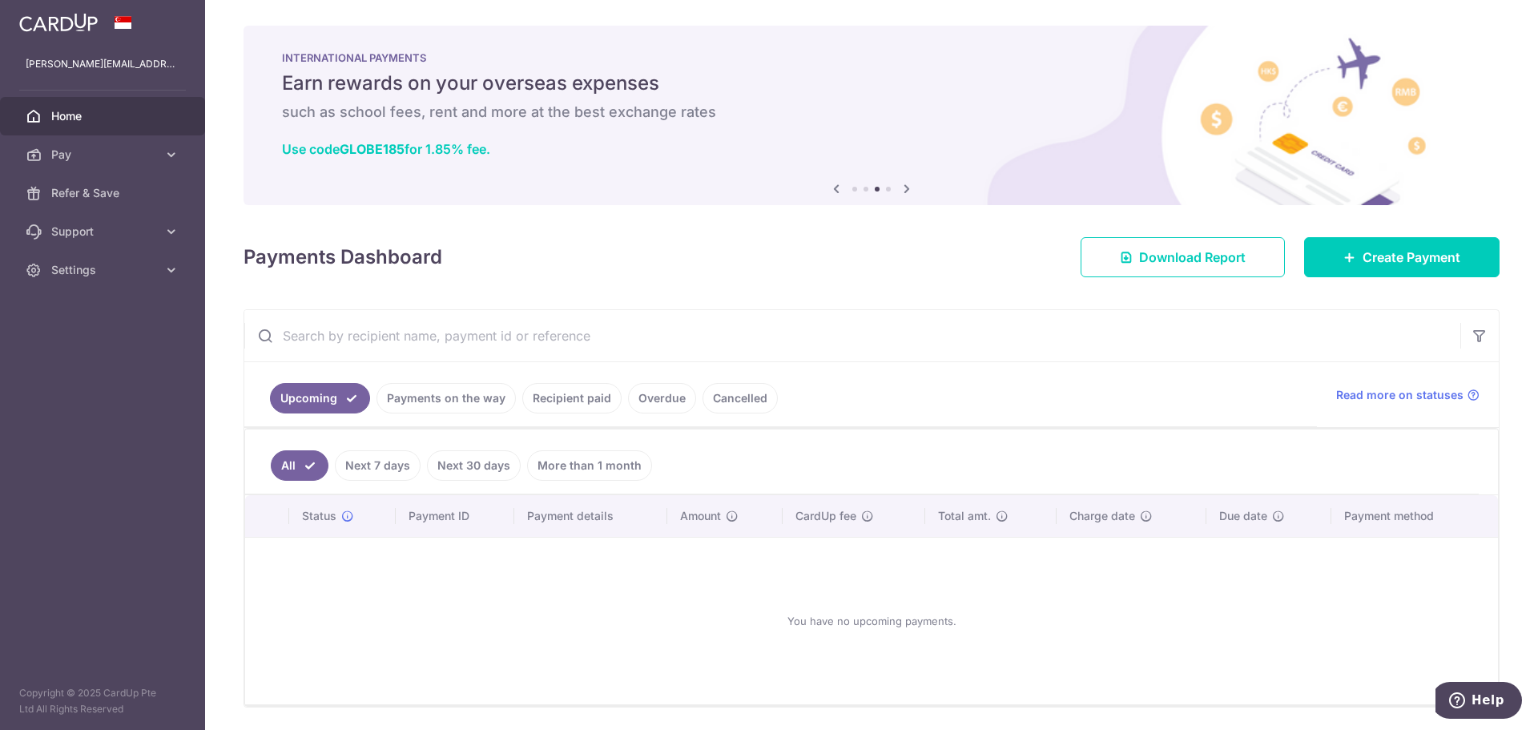
click at [904, 183] on icon at bounding box center [906, 189] width 19 height 20
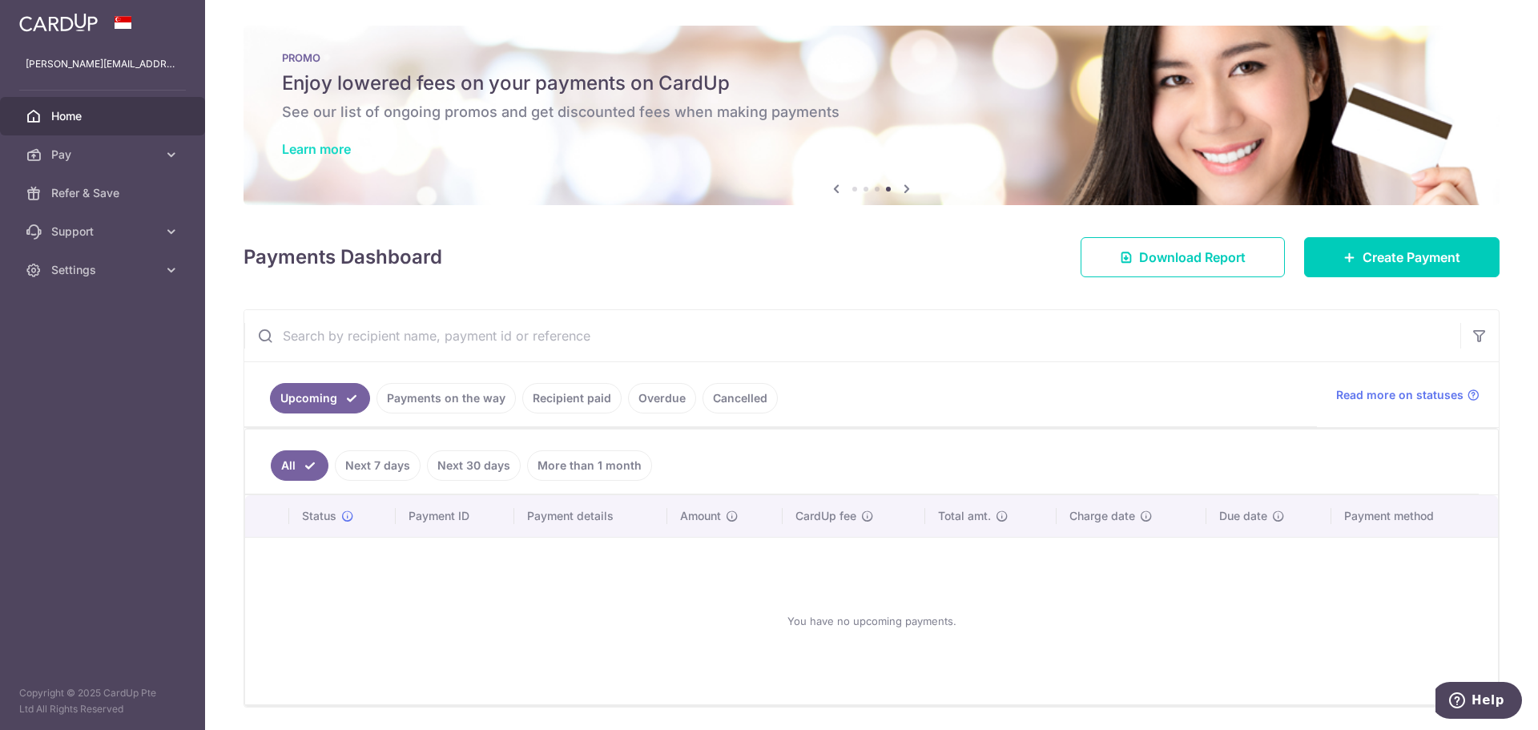
click at [335, 155] on link "Learn more" at bounding box center [316, 149] width 69 height 16
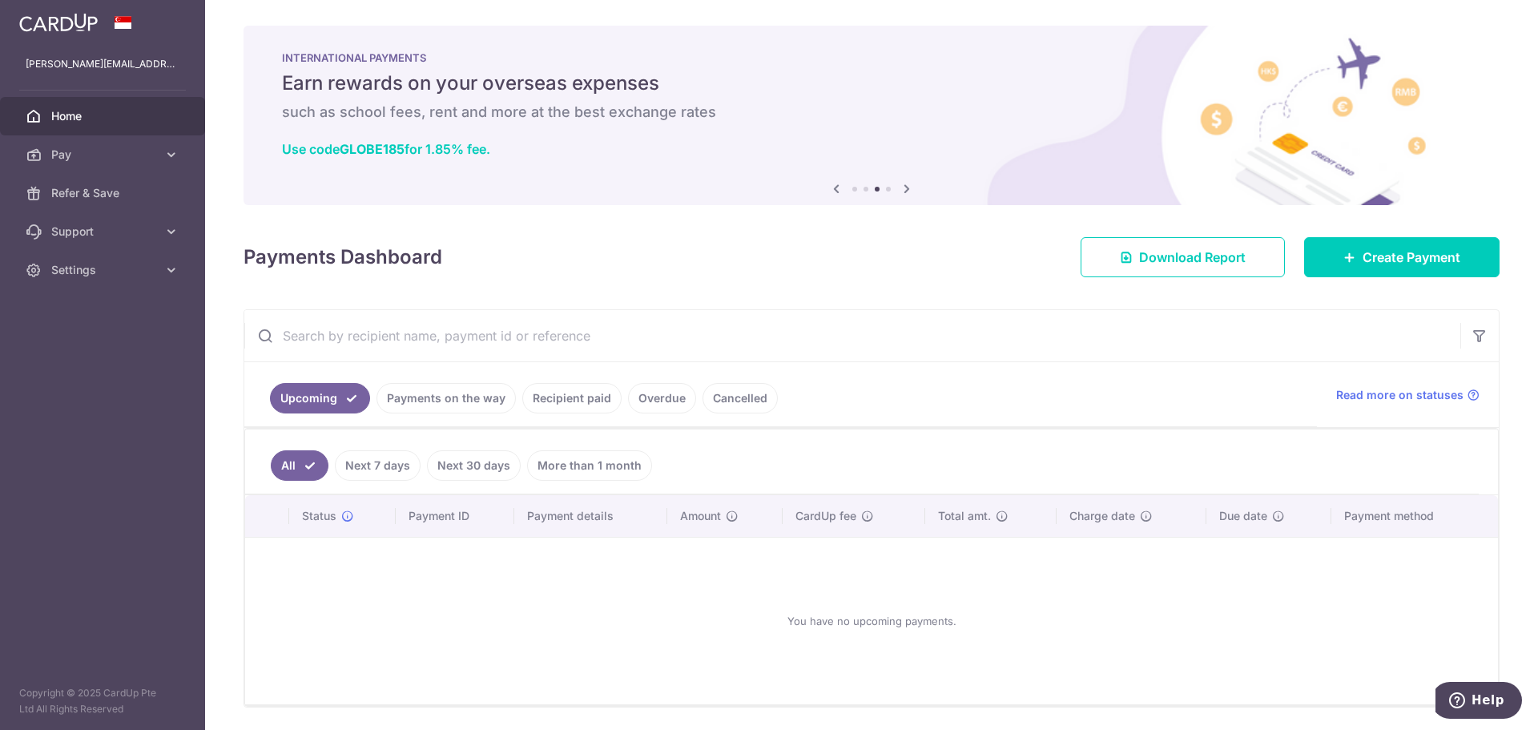
click at [79, 115] on span "Home" at bounding box center [104, 116] width 106 height 16
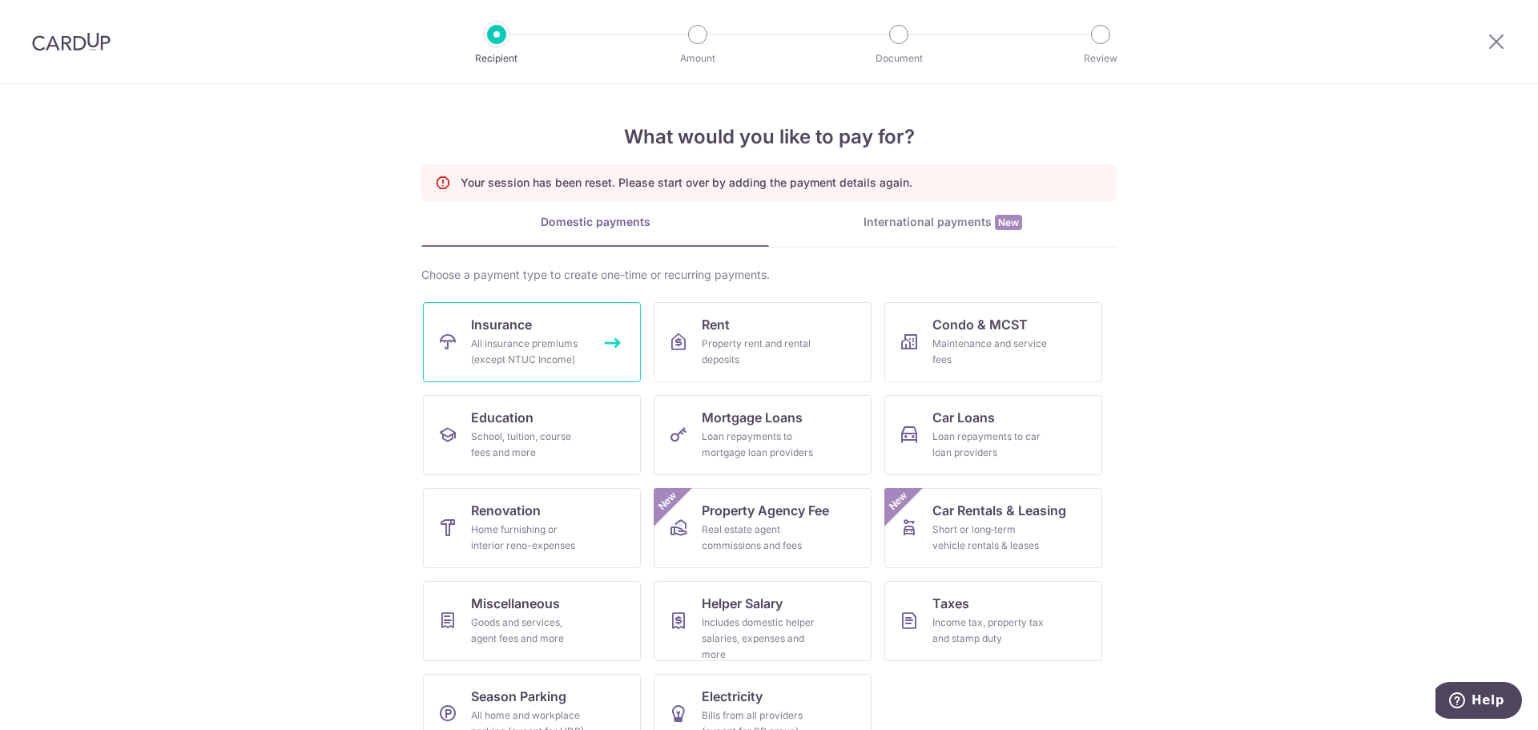
click at [510, 347] on div "All insurance premiums (except NTUC Income)" at bounding box center [528, 352] width 115 height 32
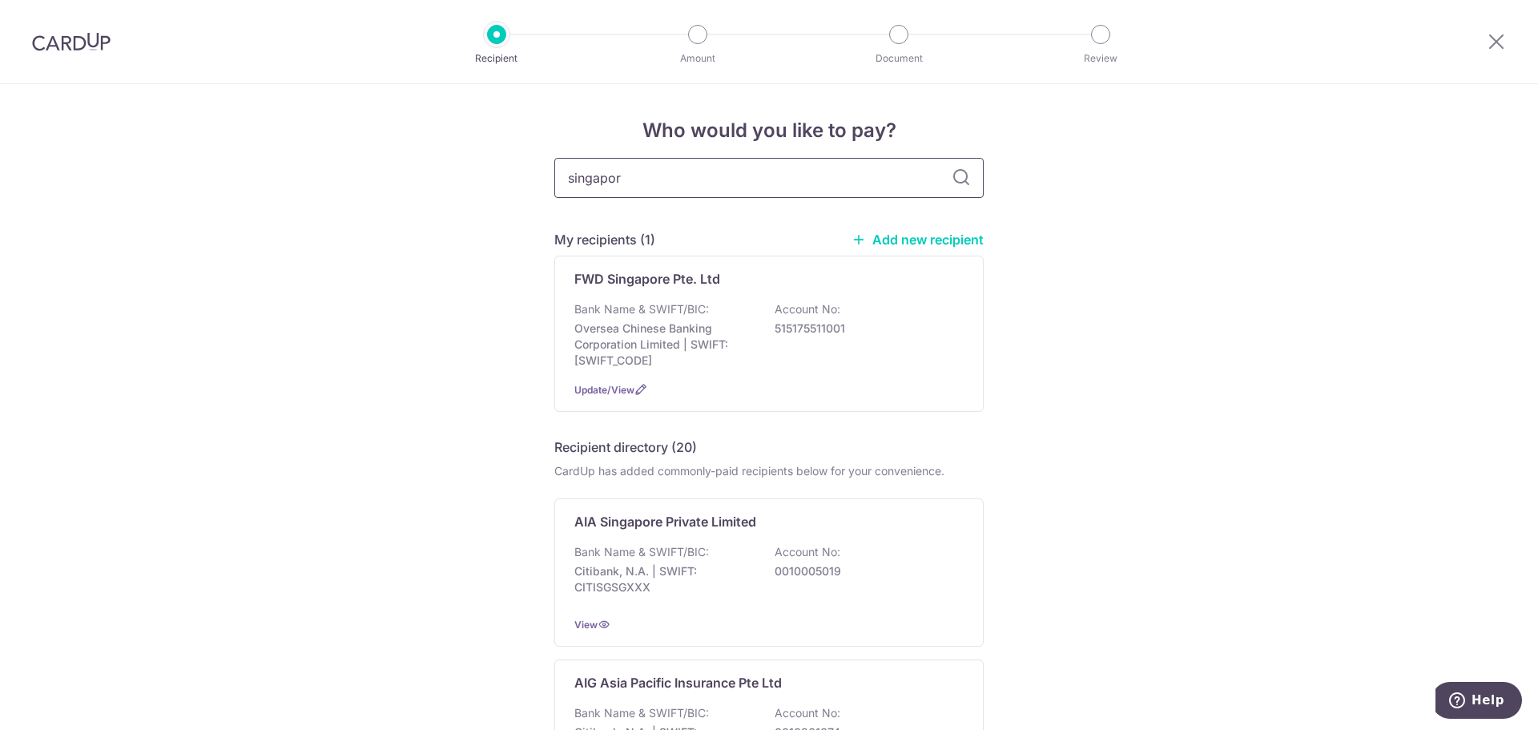
type input "[GEOGRAPHIC_DATA]"
click at [952, 175] on icon at bounding box center [961, 177] width 19 height 19
drag, startPoint x: 635, startPoint y: 168, endPoint x: 534, endPoint y: 190, distance: 104.0
type input "sing"
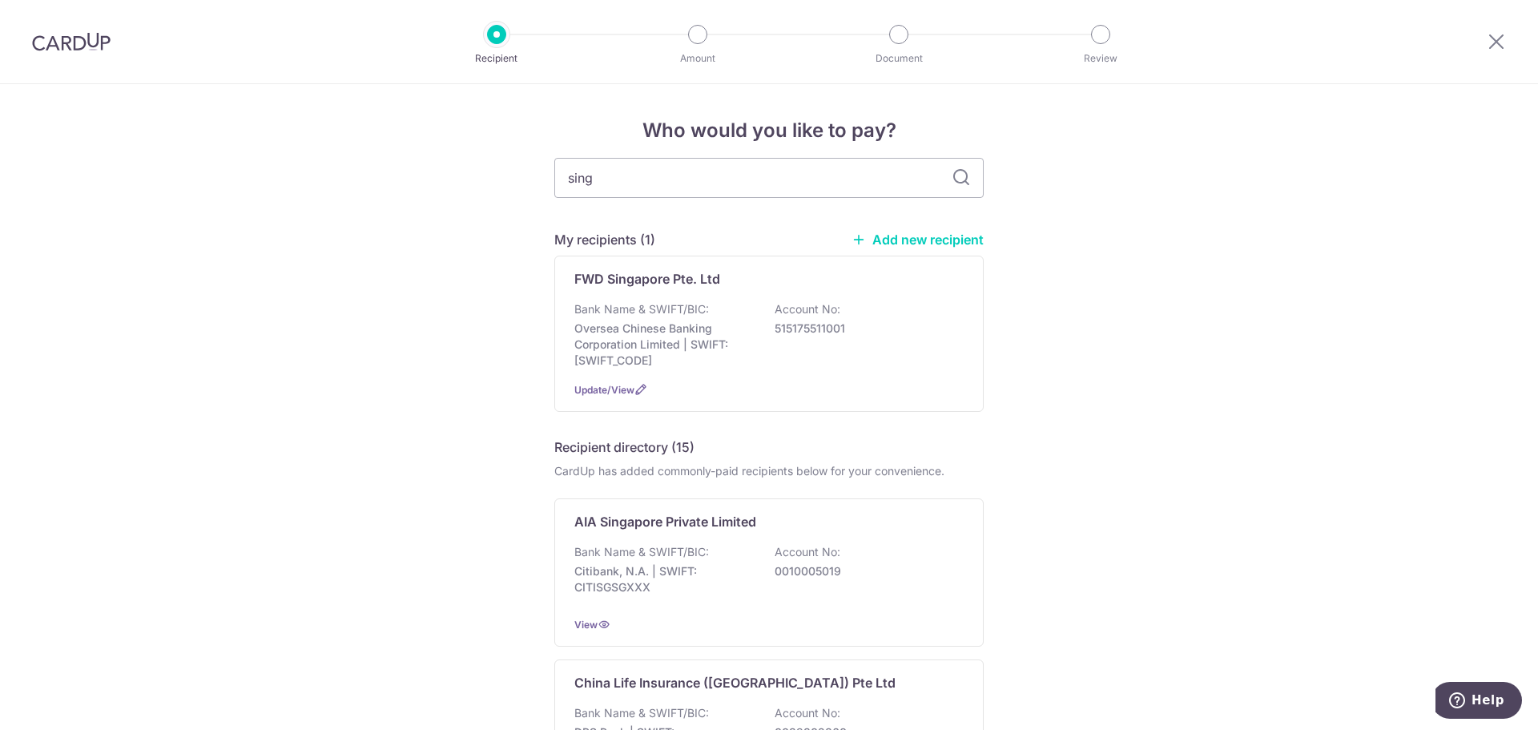
click at [954, 171] on icon at bounding box center [961, 177] width 19 height 19
click at [957, 179] on icon at bounding box center [961, 177] width 19 height 19
click at [768, 194] on input "sing" at bounding box center [768, 178] width 429 height 40
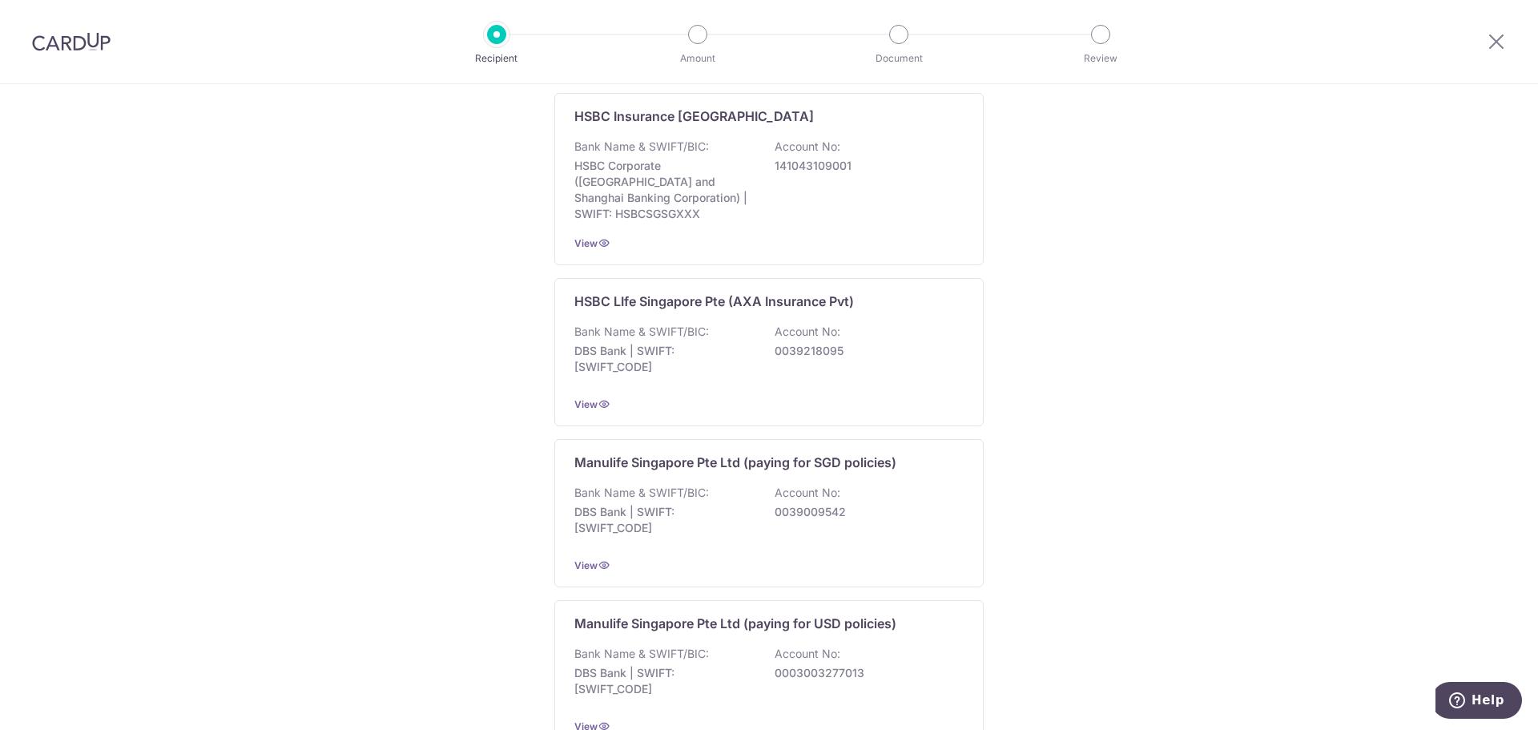
scroll to position [1336, 0]
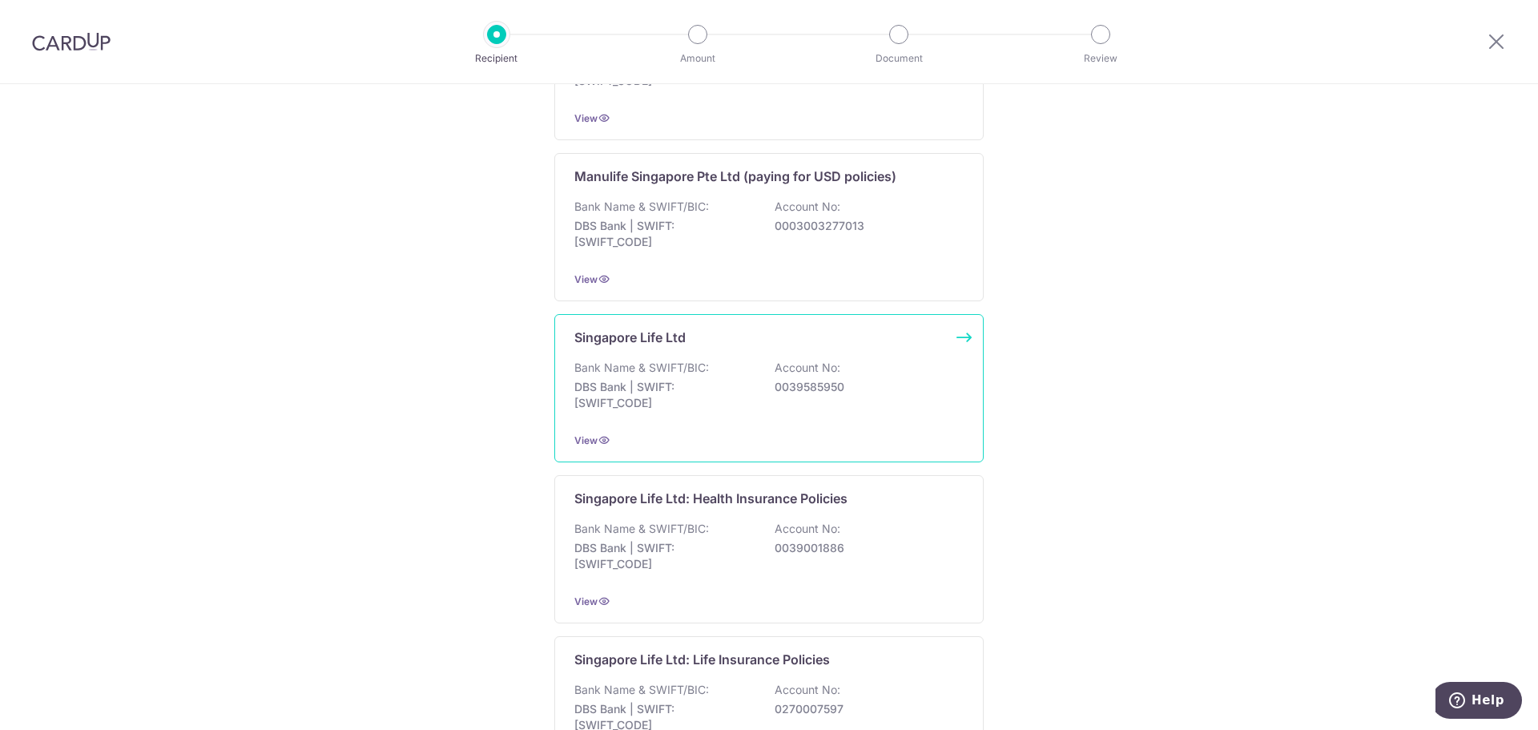
click at [685, 360] on div "Bank Name & SWIFT/BIC: DBS Bank | SWIFT: DBSSSGSGXXX Account No: 0039585950" at bounding box center [768, 389] width 389 height 59
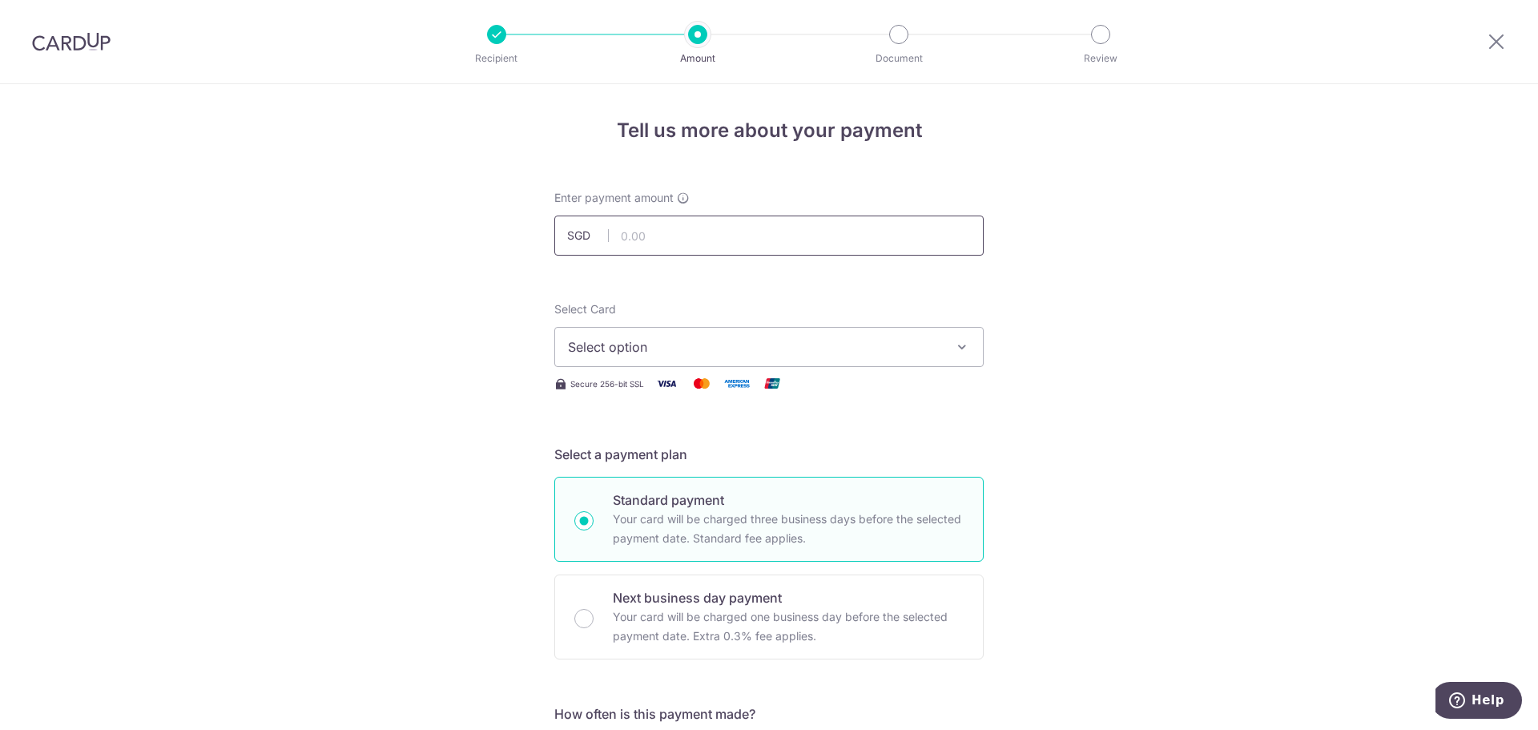
click at [683, 238] on input "text" at bounding box center [768, 236] width 429 height 40
type input "541.00"
click at [661, 338] on span "Select option" at bounding box center [754, 346] width 373 height 19
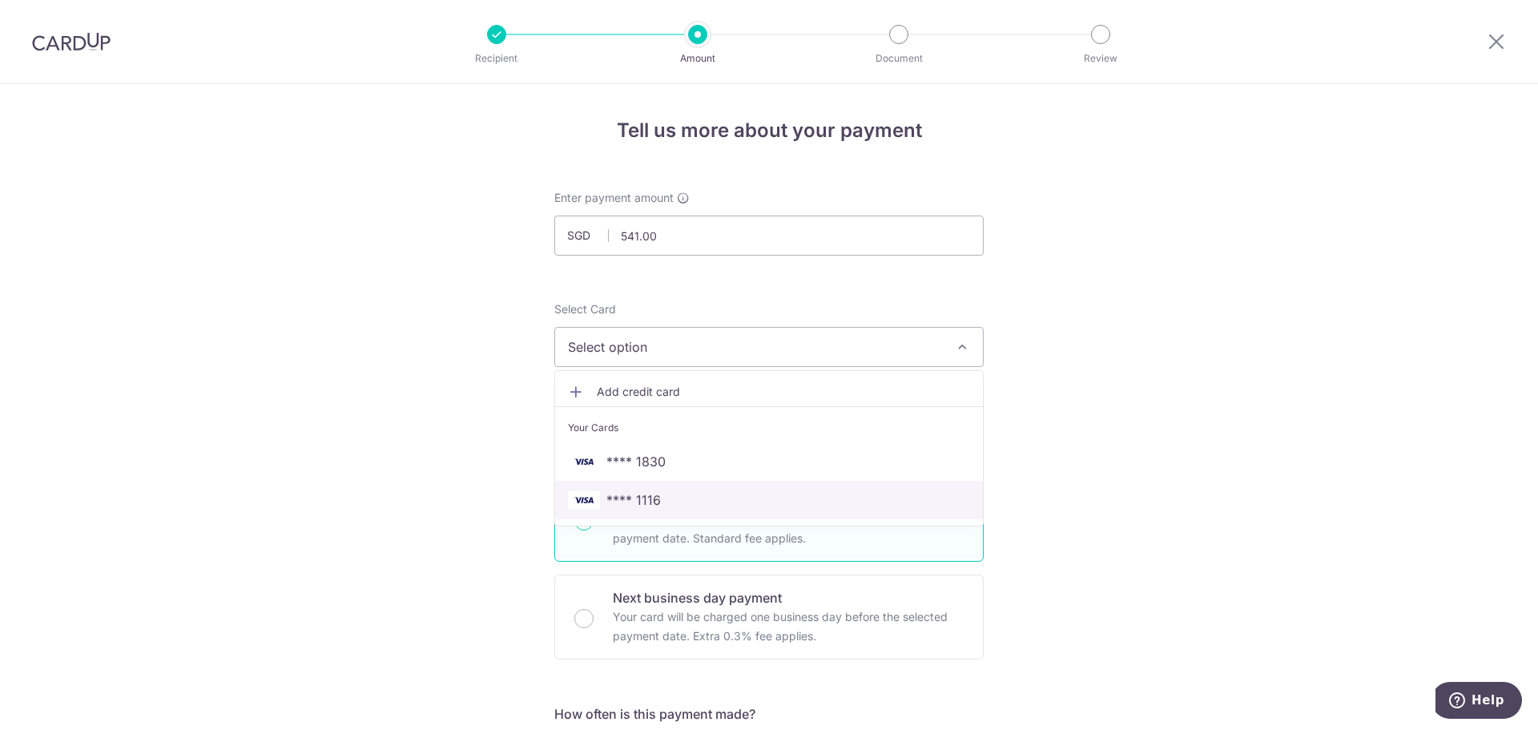
click at [637, 504] on span "**** 1116" at bounding box center [633, 499] width 54 height 19
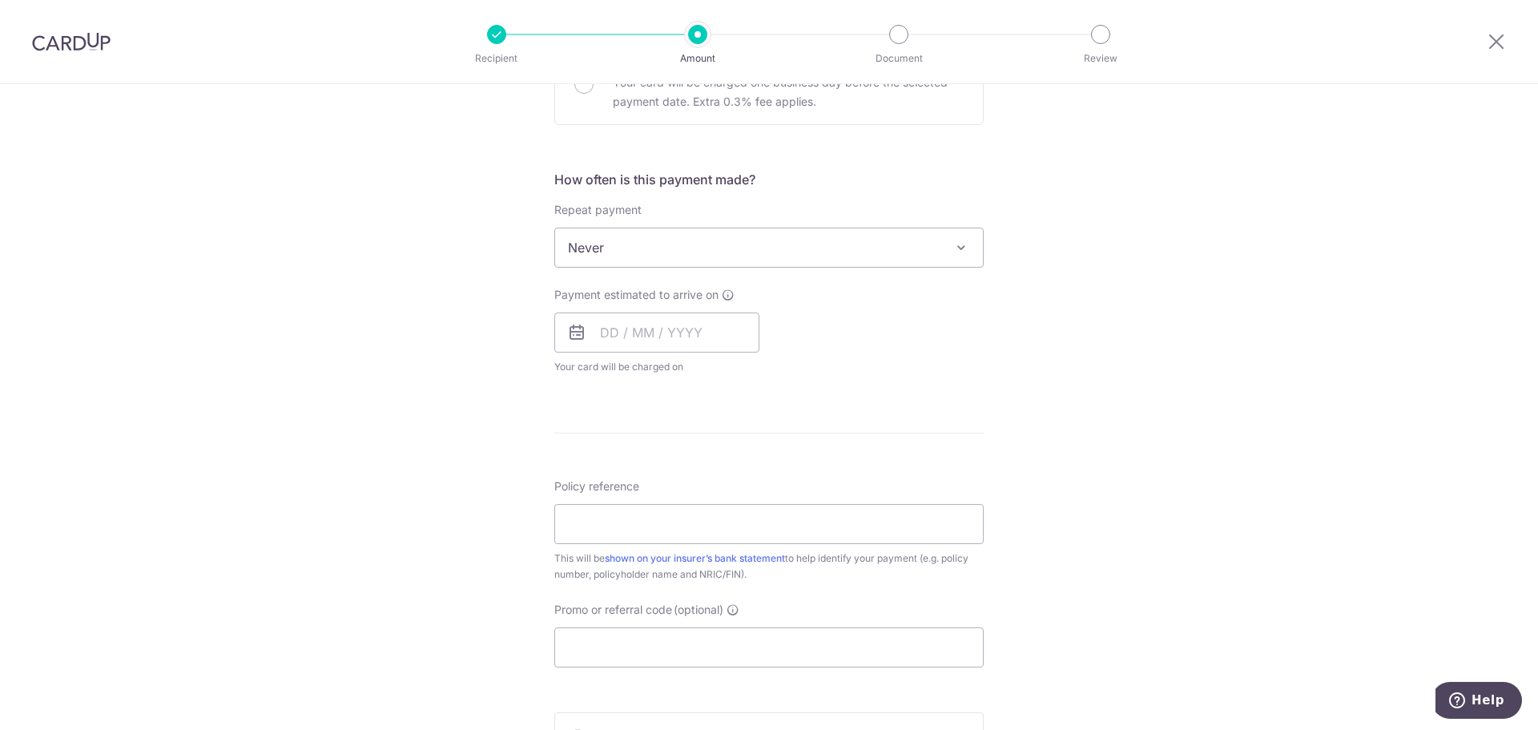
scroll to position [267, 0]
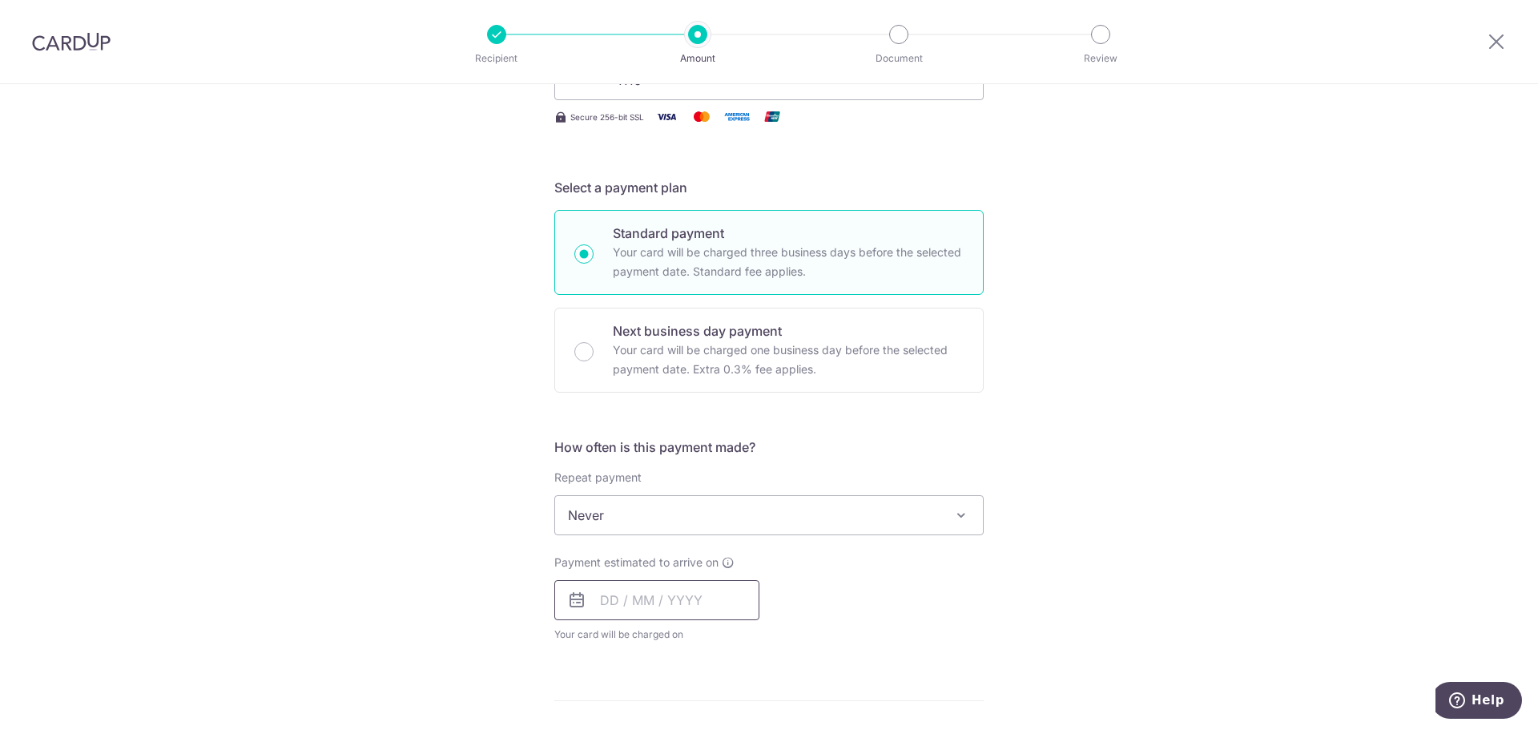
click at [657, 605] on input "text" at bounding box center [656, 600] width 205 height 40
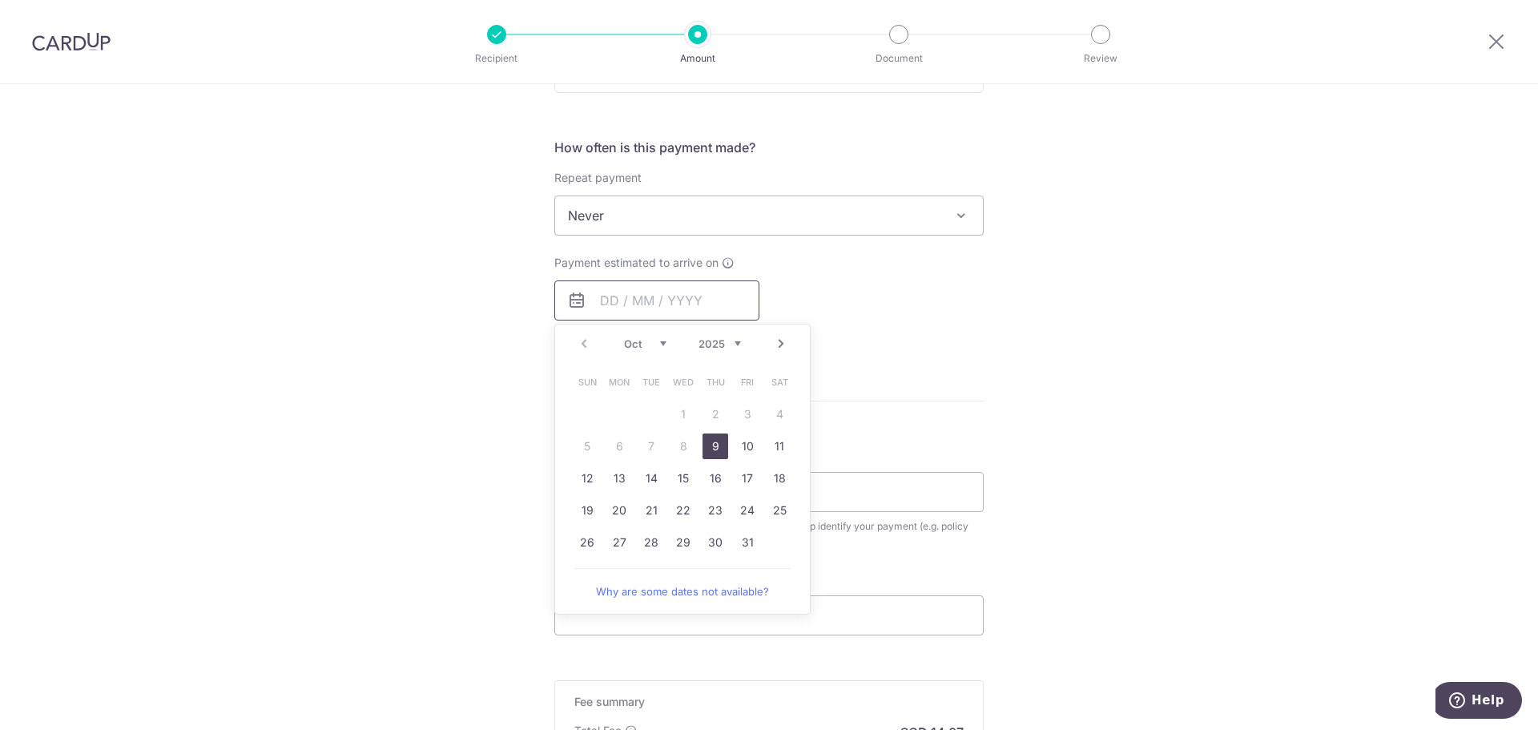
scroll to position [534, 0]
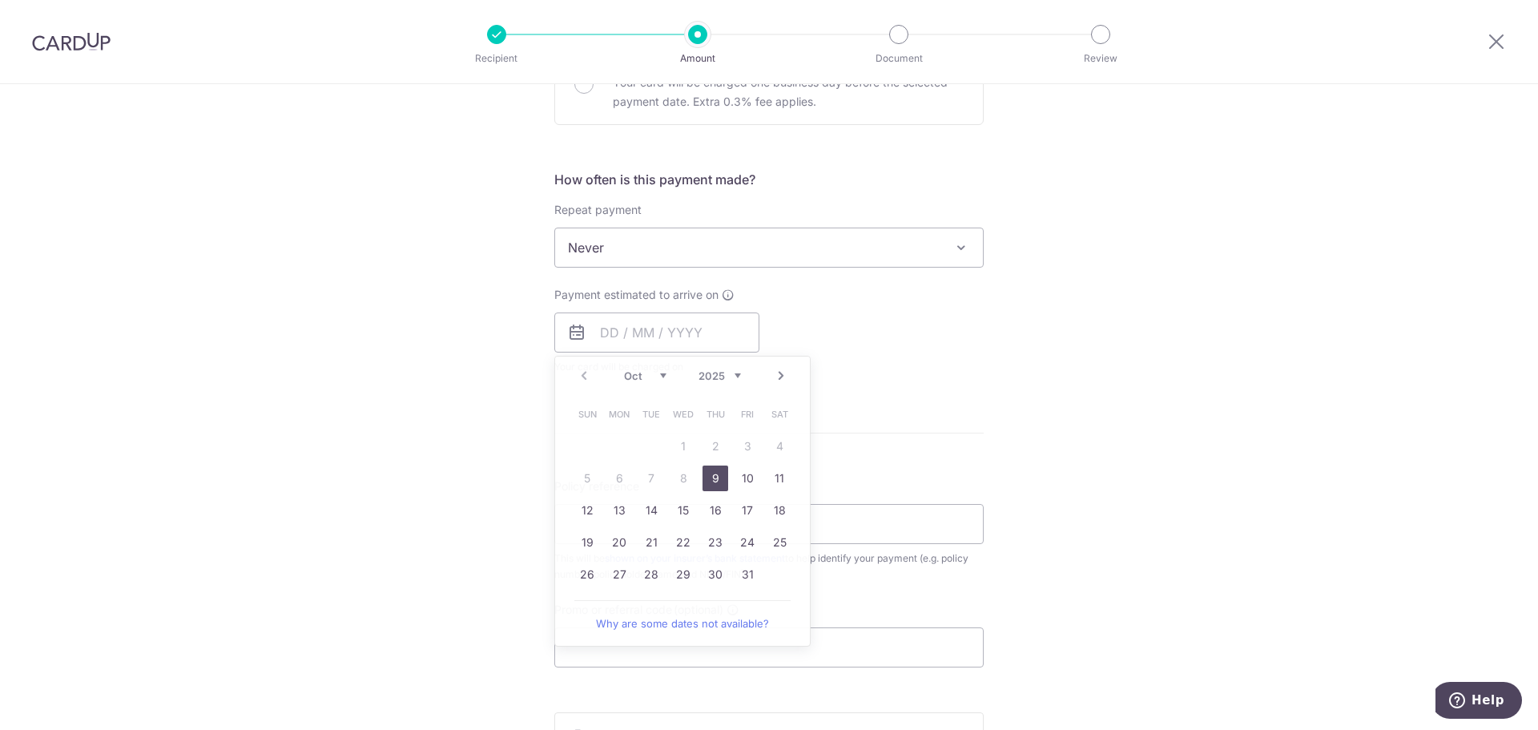
click at [1047, 461] on div "Tell us more about your payment Enter payment amount SGD 541.00 541.00 Select C…" at bounding box center [769, 274] width 1538 height 1449
click at [667, 327] on input "text" at bounding box center [656, 332] width 205 height 40
click at [705, 477] on link "9" at bounding box center [716, 478] width 26 height 26
type input "09/10/2025"
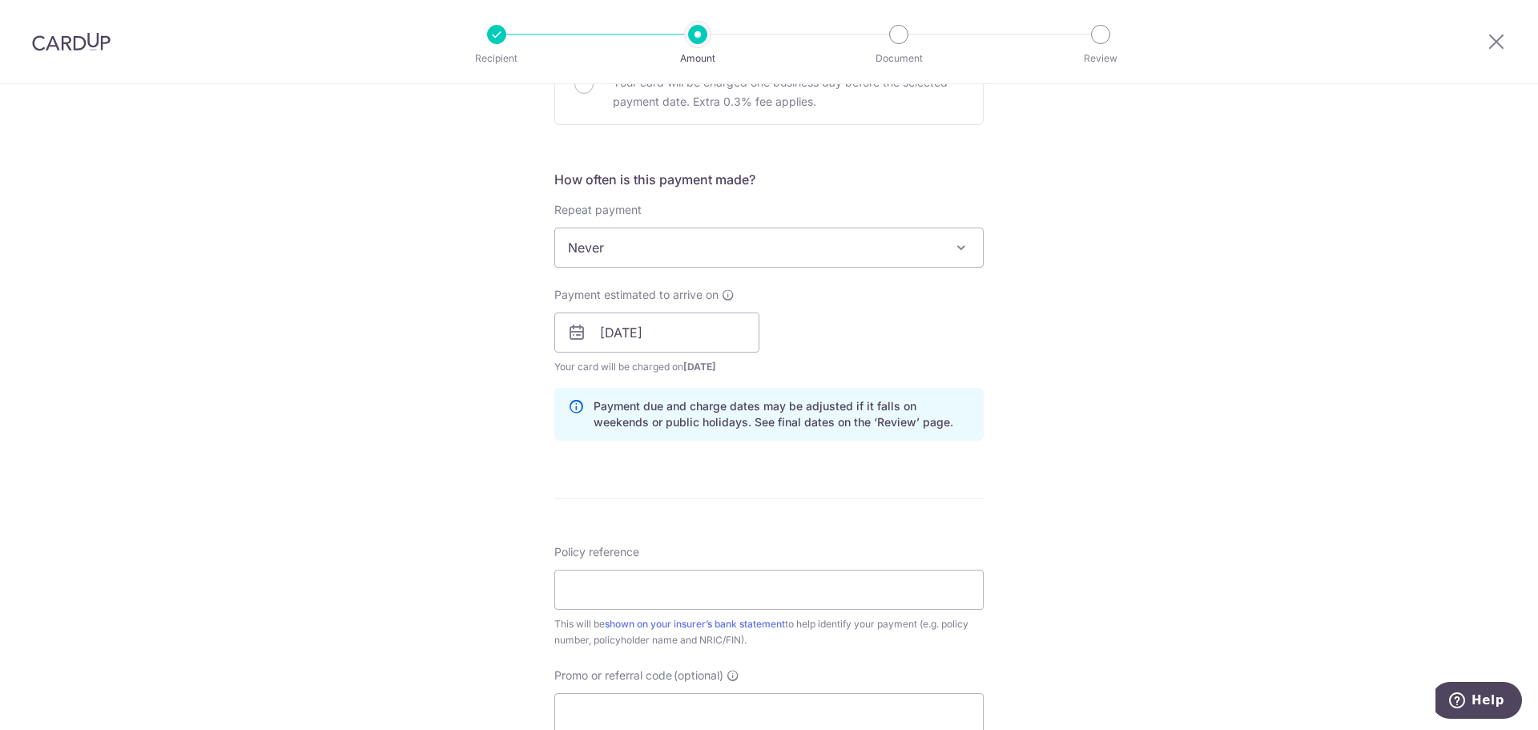
click at [1111, 434] on div "Tell us more about your payment Enter payment amount SGD 541.00 541.00 Select C…" at bounding box center [769, 307] width 1538 height 1515
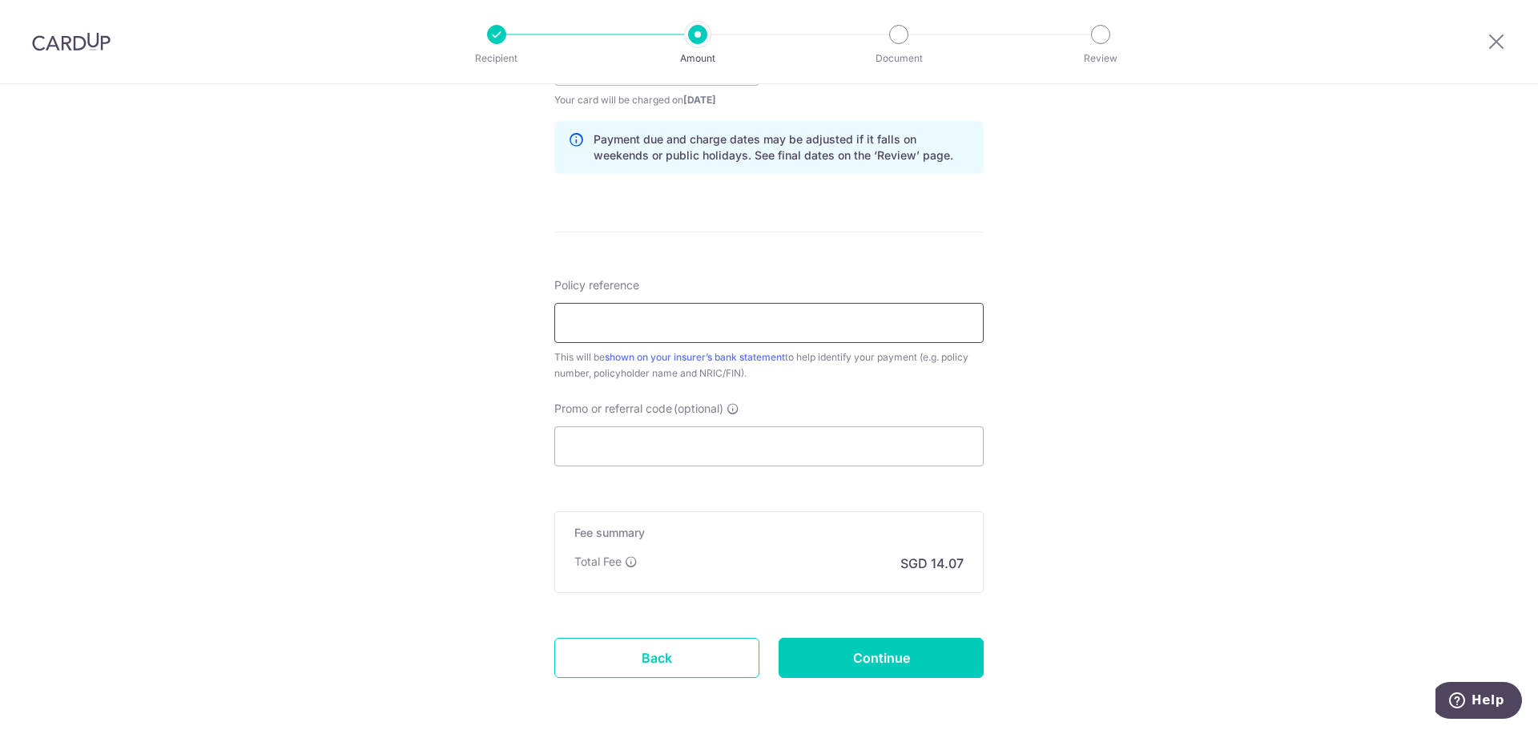
click at [731, 321] on input "Policy reference" at bounding box center [768, 323] width 429 height 40
type input "27382364"
click at [647, 454] on input "Promo or referral code (optional)" at bounding box center [768, 446] width 429 height 40
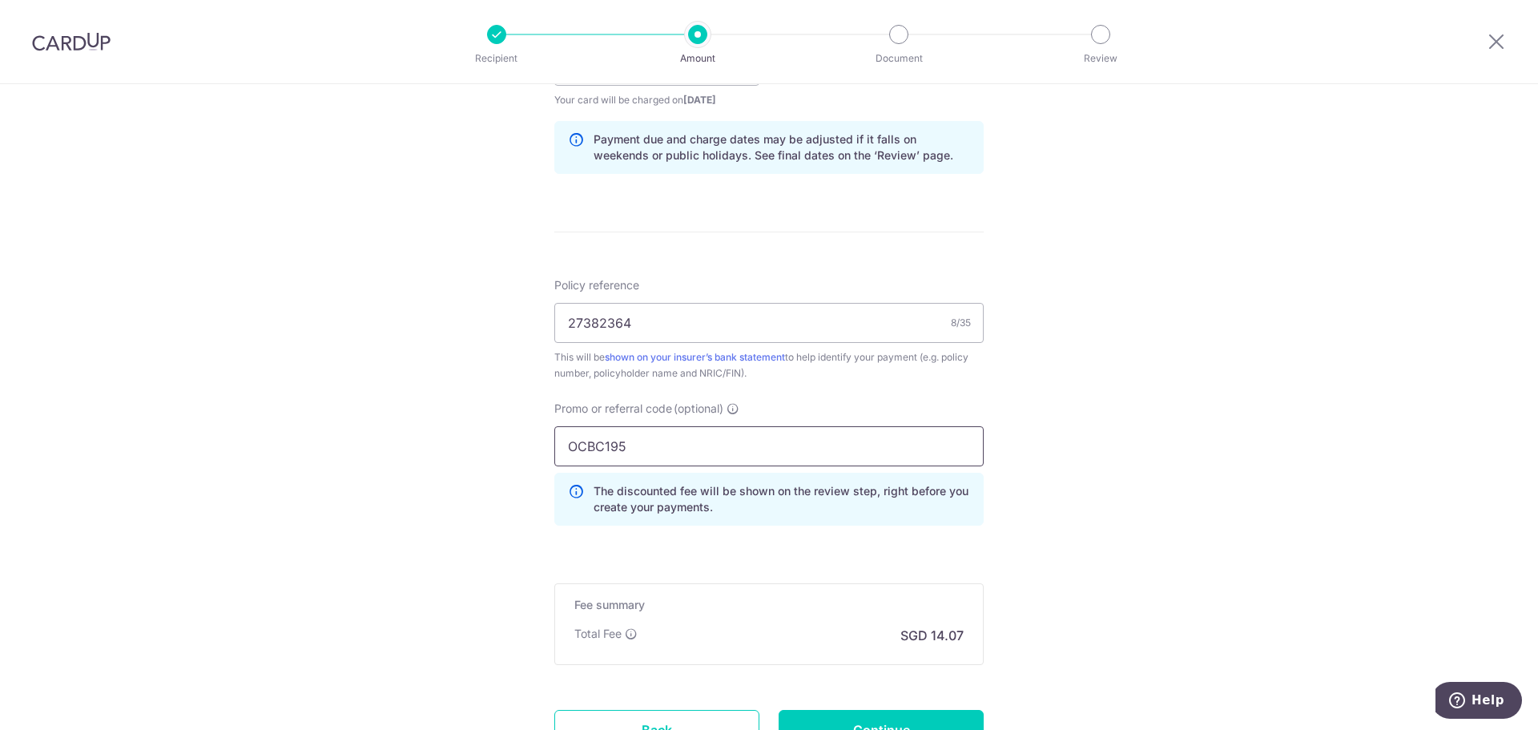
type input "OCBC195"
click at [1144, 418] on div "Tell us more about your payment Enter payment amount SGD 541.00 541.00 Select C…" at bounding box center [769, 76] width 1538 height 1587
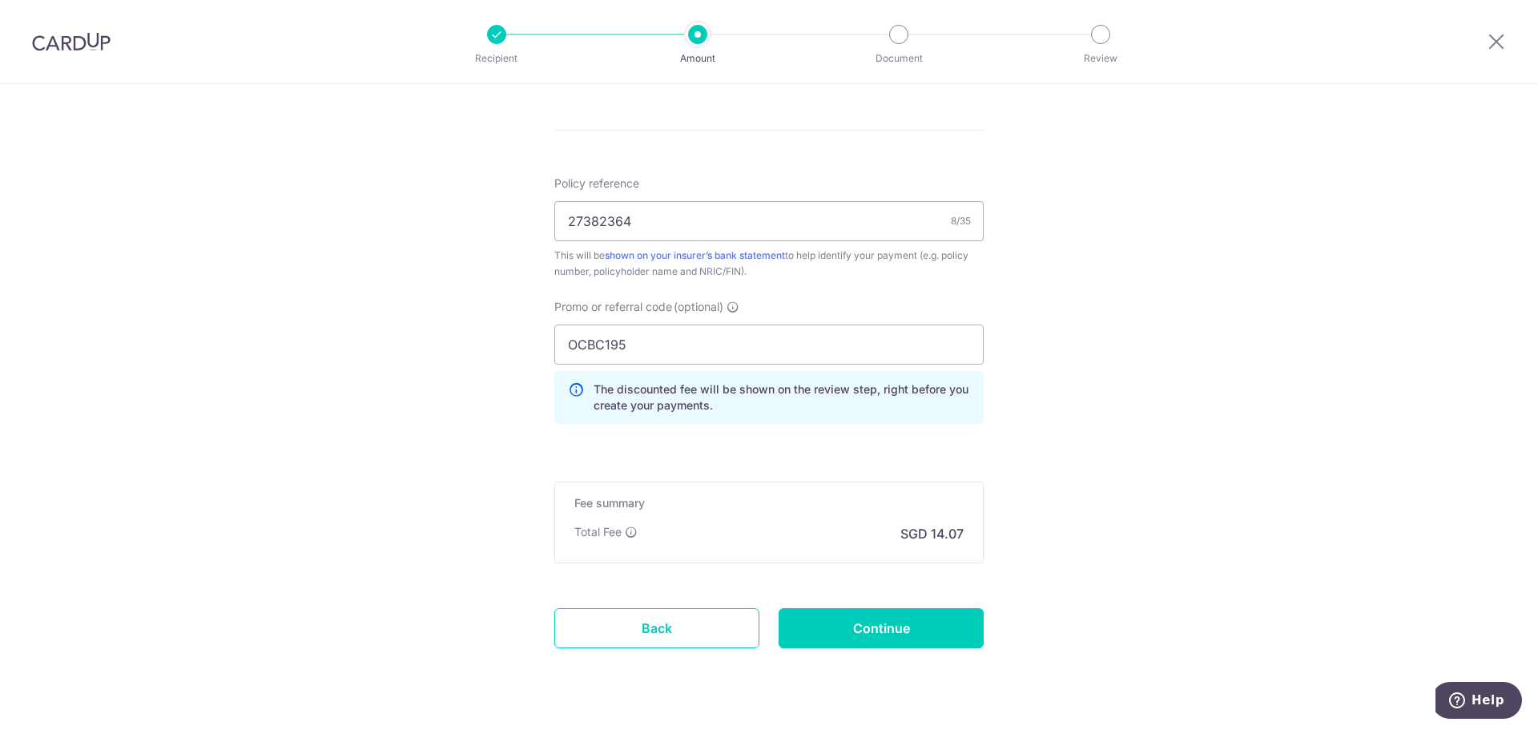
scroll to position [941, 0]
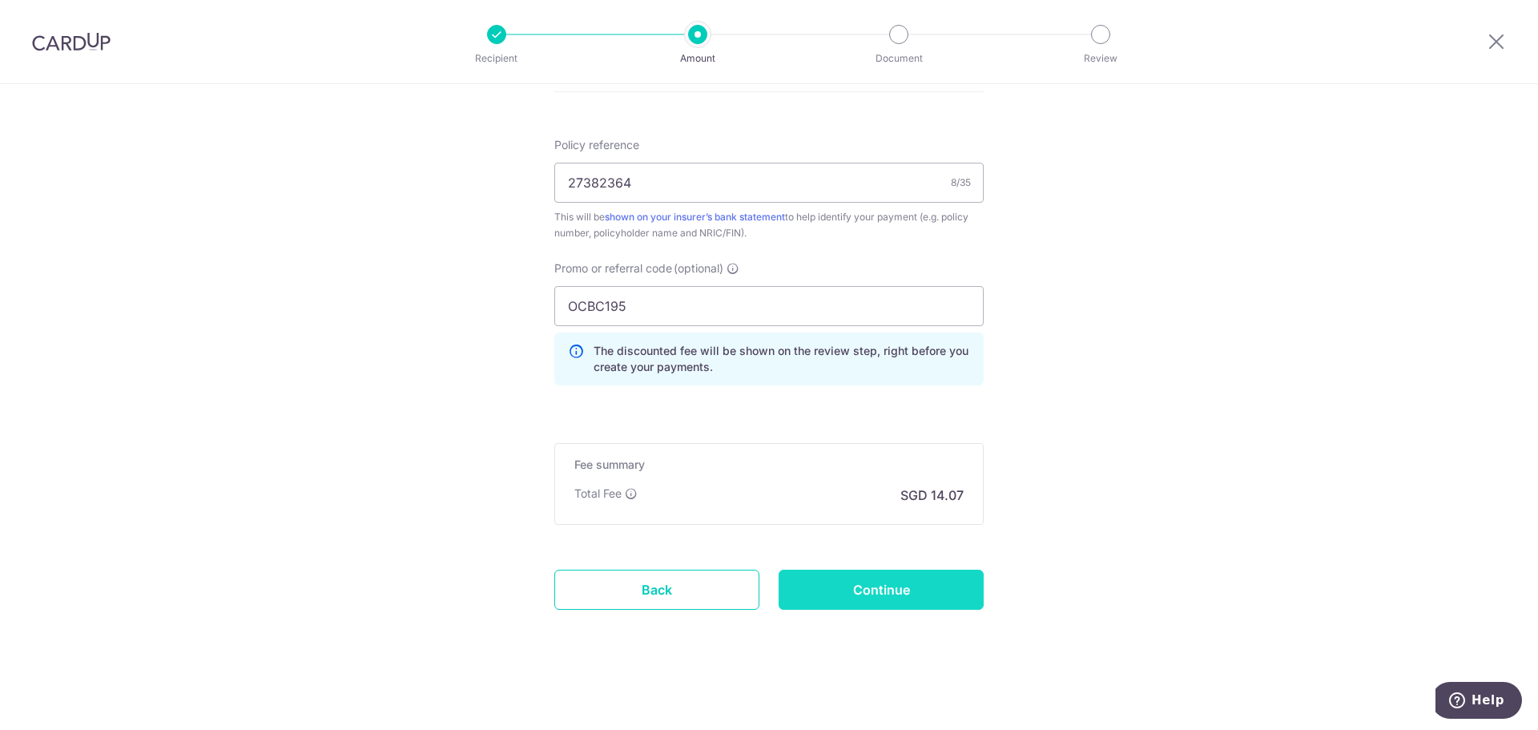
click at [864, 590] on input "Continue" at bounding box center [881, 590] width 205 height 40
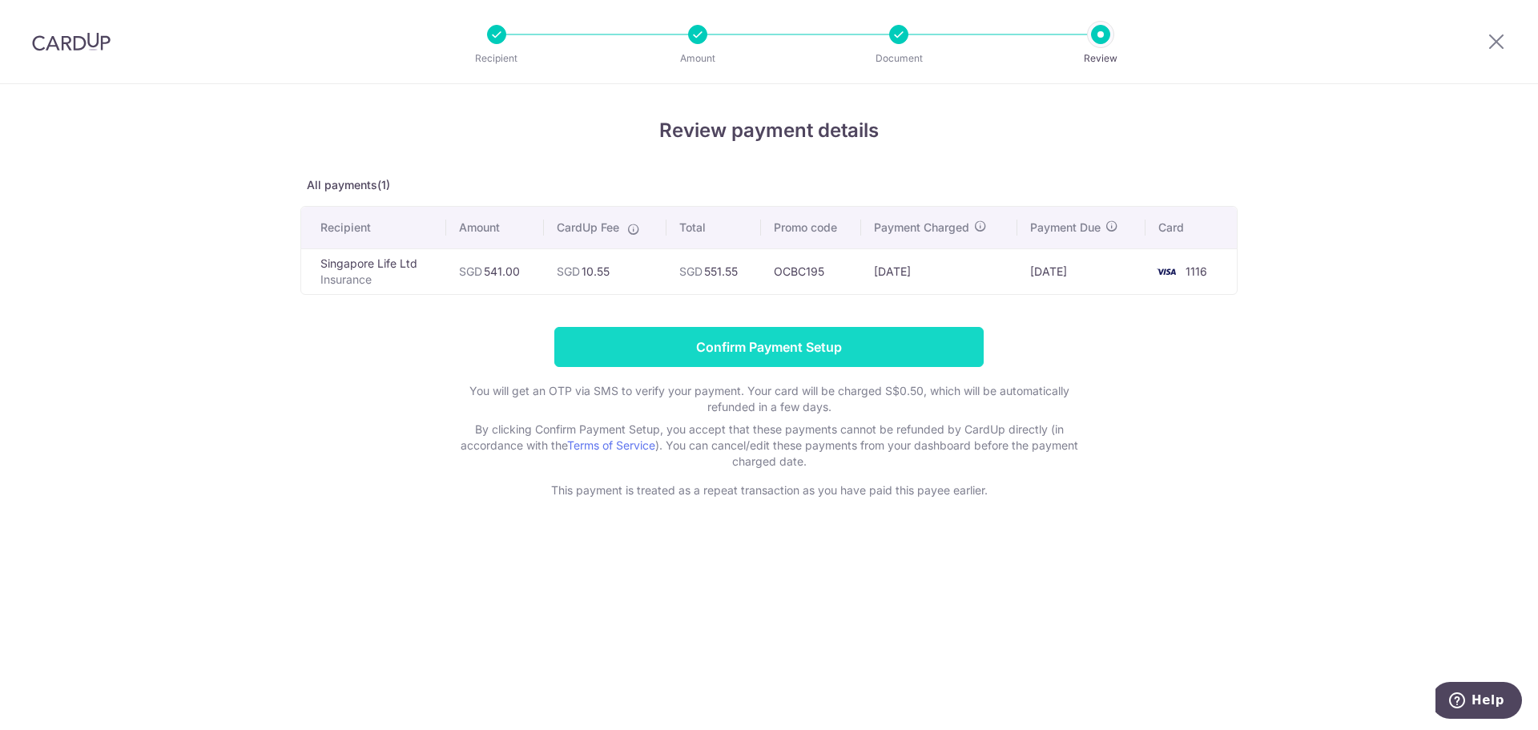
click at [812, 349] on input "Confirm Payment Setup" at bounding box center [768, 347] width 429 height 40
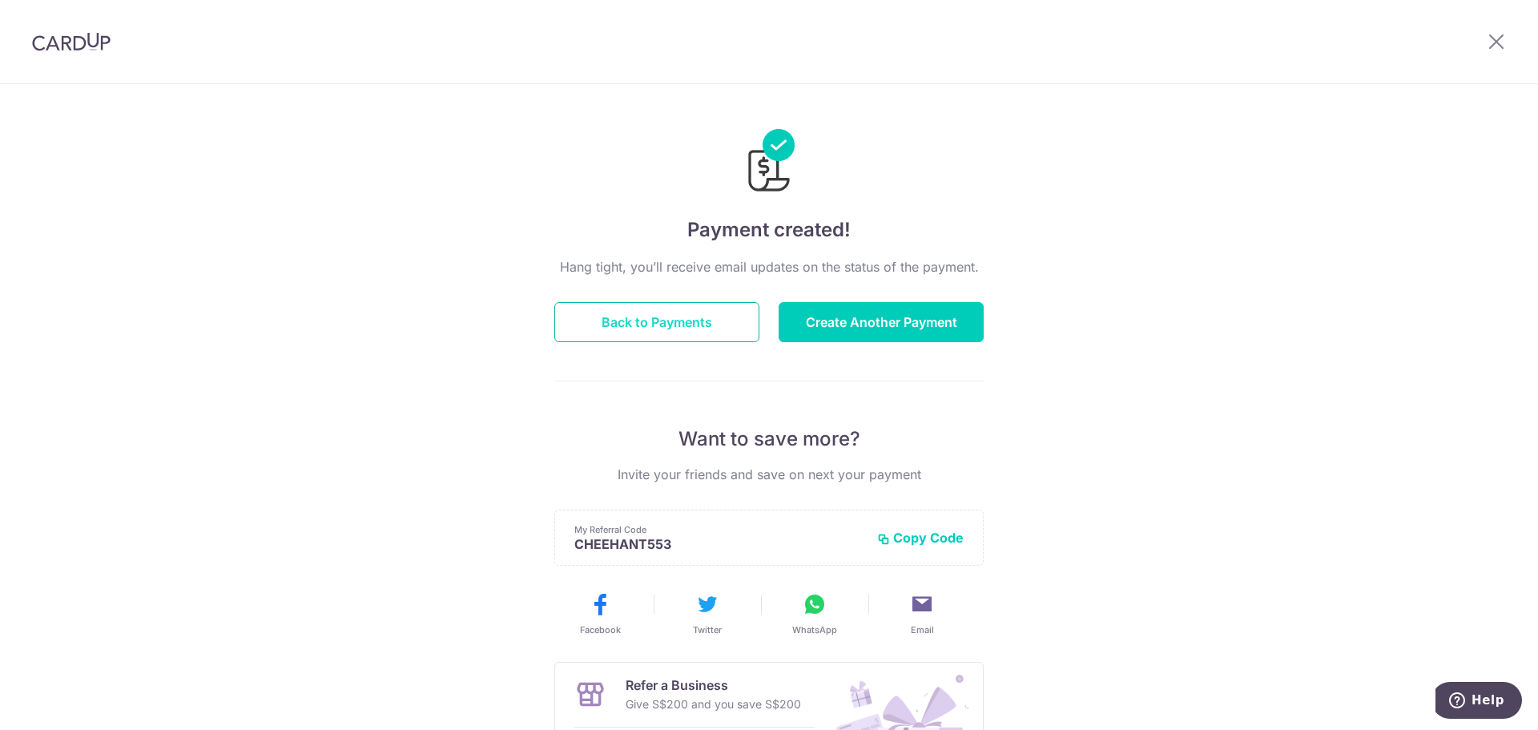
click at [648, 326] on button "Back to Payments" at bounding box center [656, 322] width 205 height 40
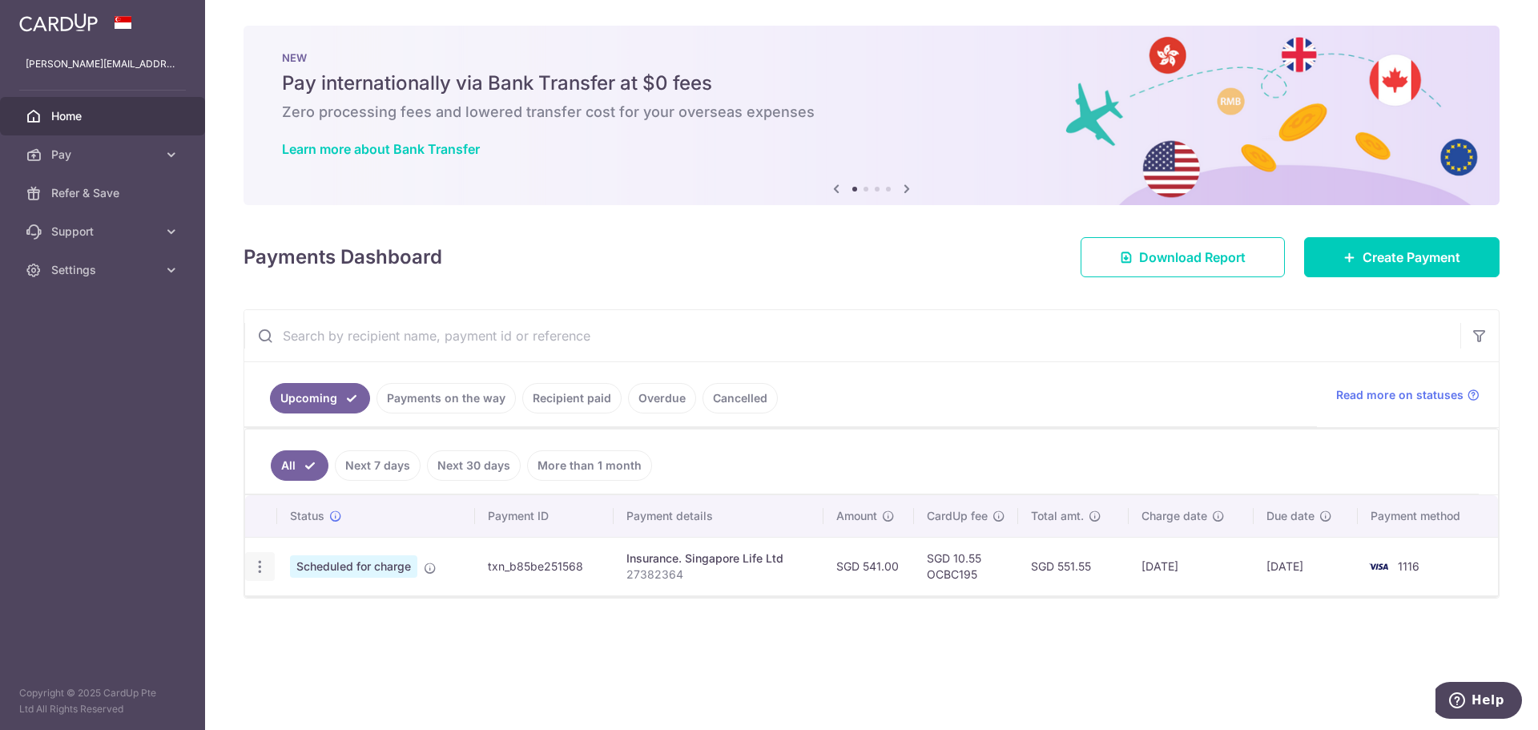
click at [261, 570] on icon "button" at bounding box center [260, 566] width 17 height 17
click at [304, 615] on span "Update payment" at bounding box center [345, 610] width 109 height 19
radio input "true"
type input "541.00"
type input "[DATE]"
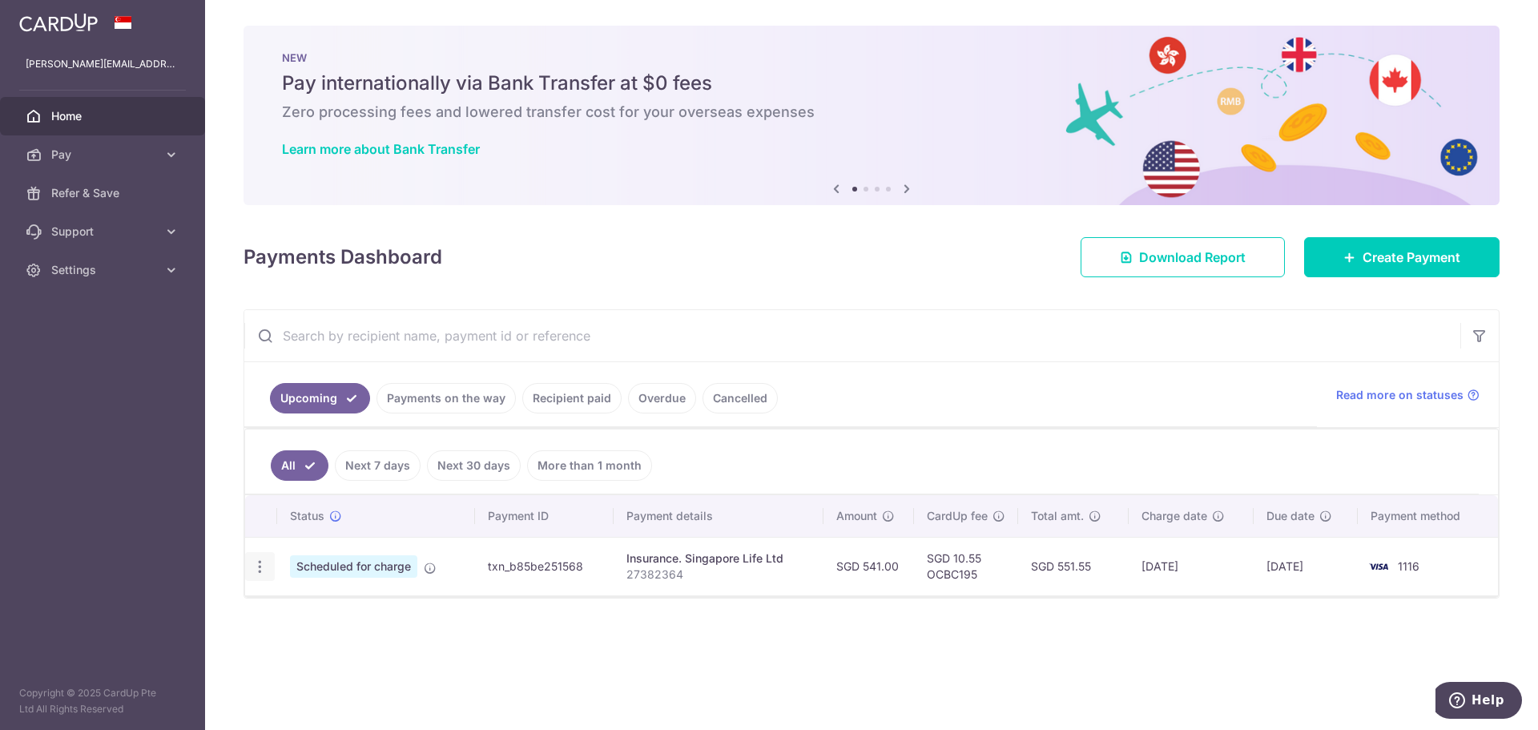
type input "27382364"
type input "OCBC195"
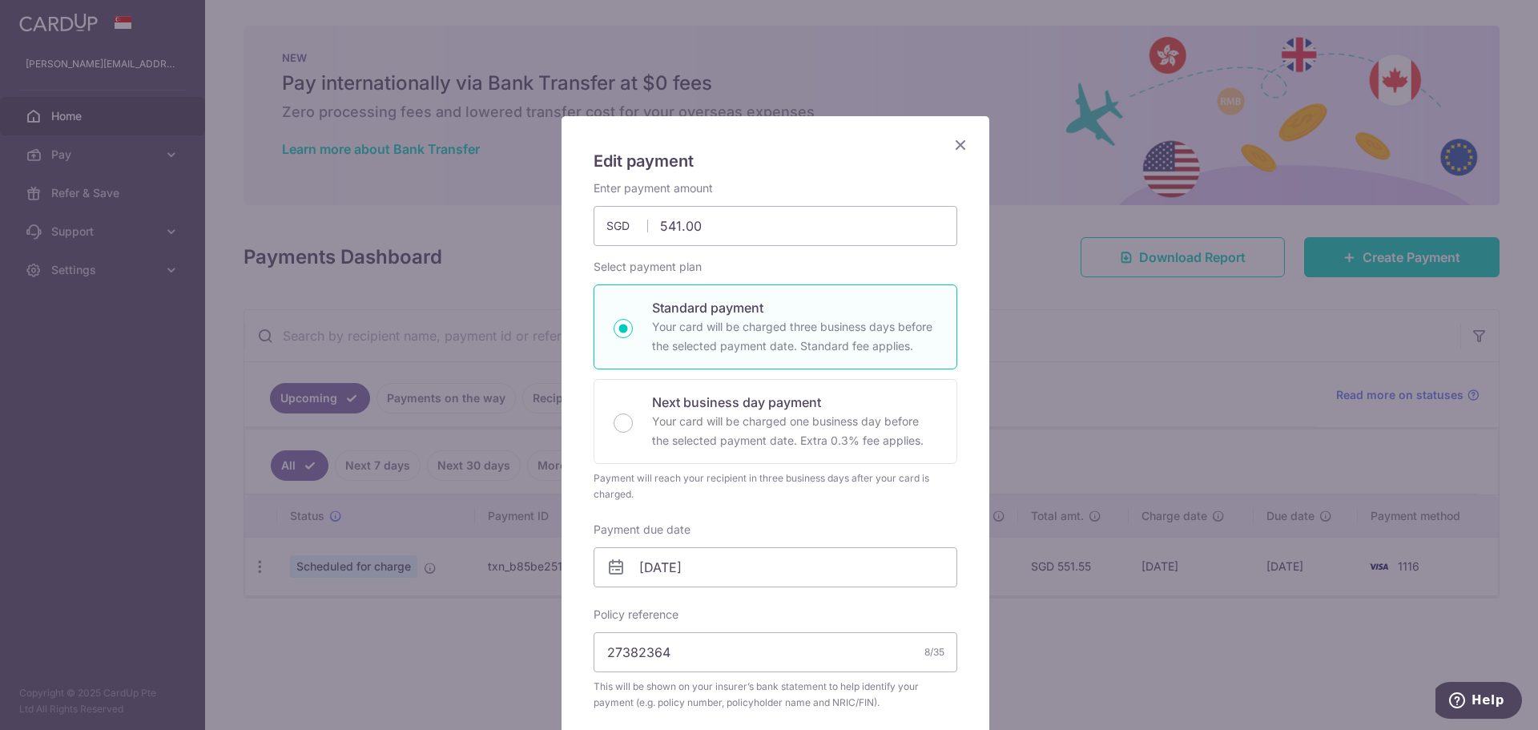
click at [951, 139] on icon "Close" at bounding box center [960, 145] width 19 height 20
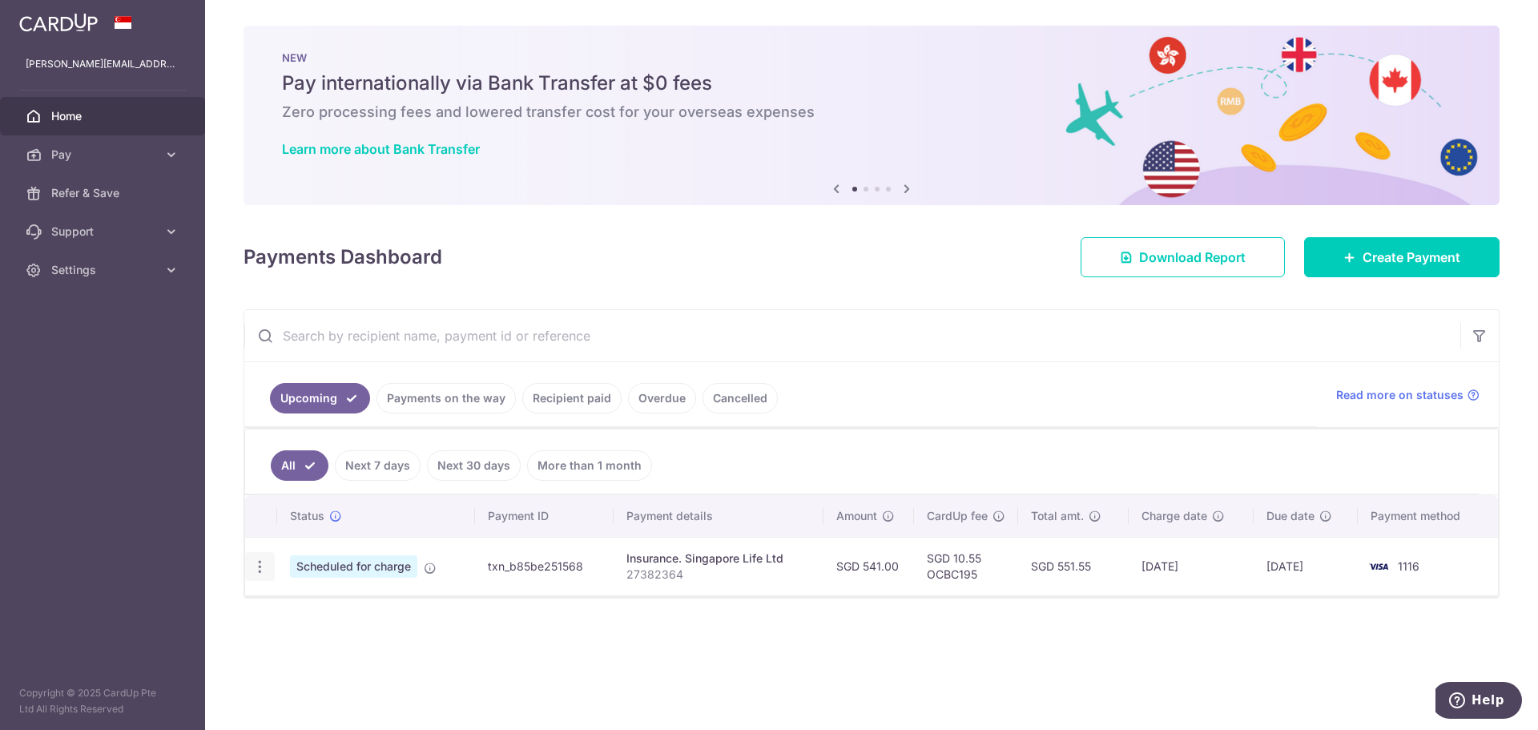
click at [255, 566] on icon "button" at bounding box center [260, 566] width 17 height 17
click at [520, 617] on div "Status Payment ID Payment details Amount CardUp fee Total amt. Charge date Due …" at bounding box center [871, 595] width 1253 height 201
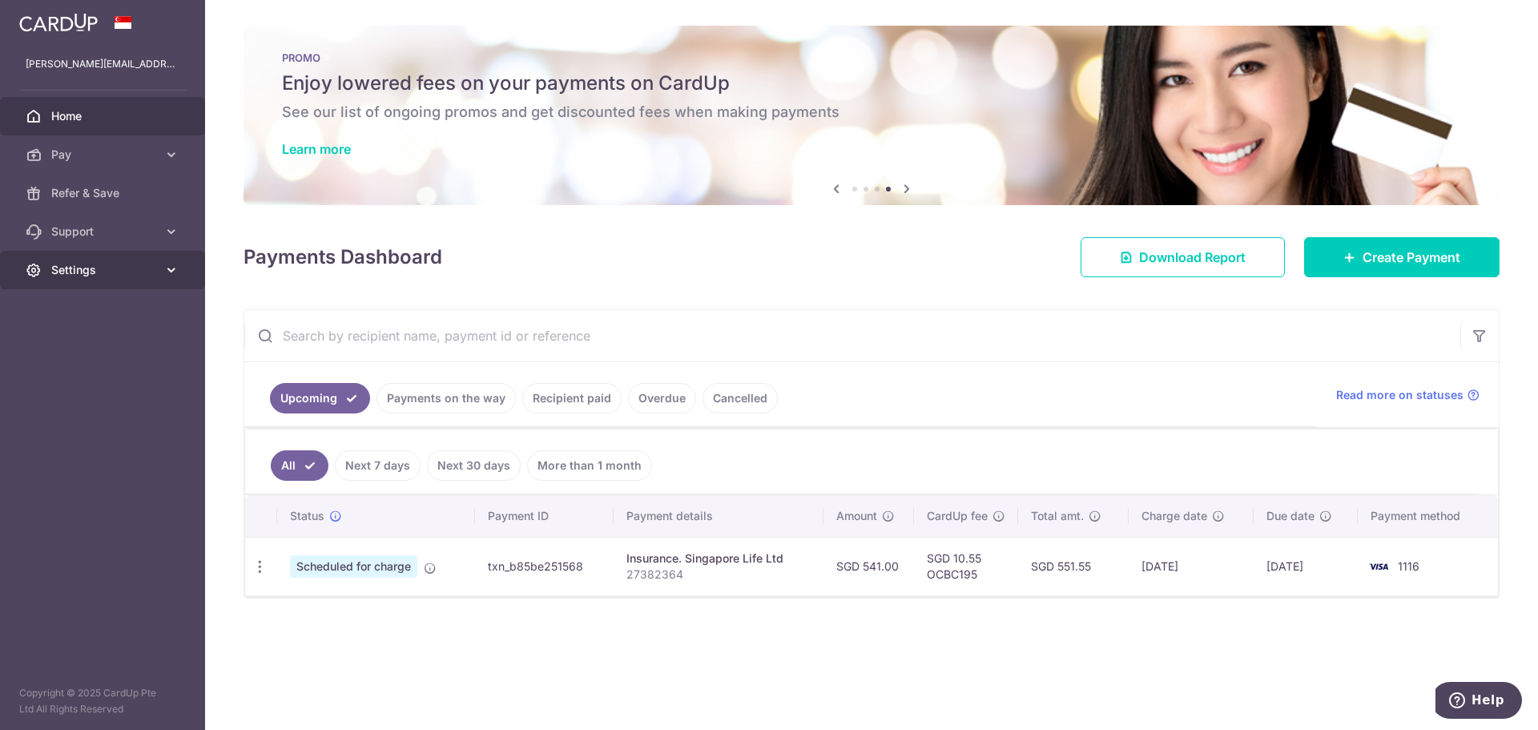
click at [63, 276] on span "Settings" at bounding box center [104, 270] width 106 height 16
click at [83, 349] on span "Logout" at bounding box center [104, 347] width 106 height 16
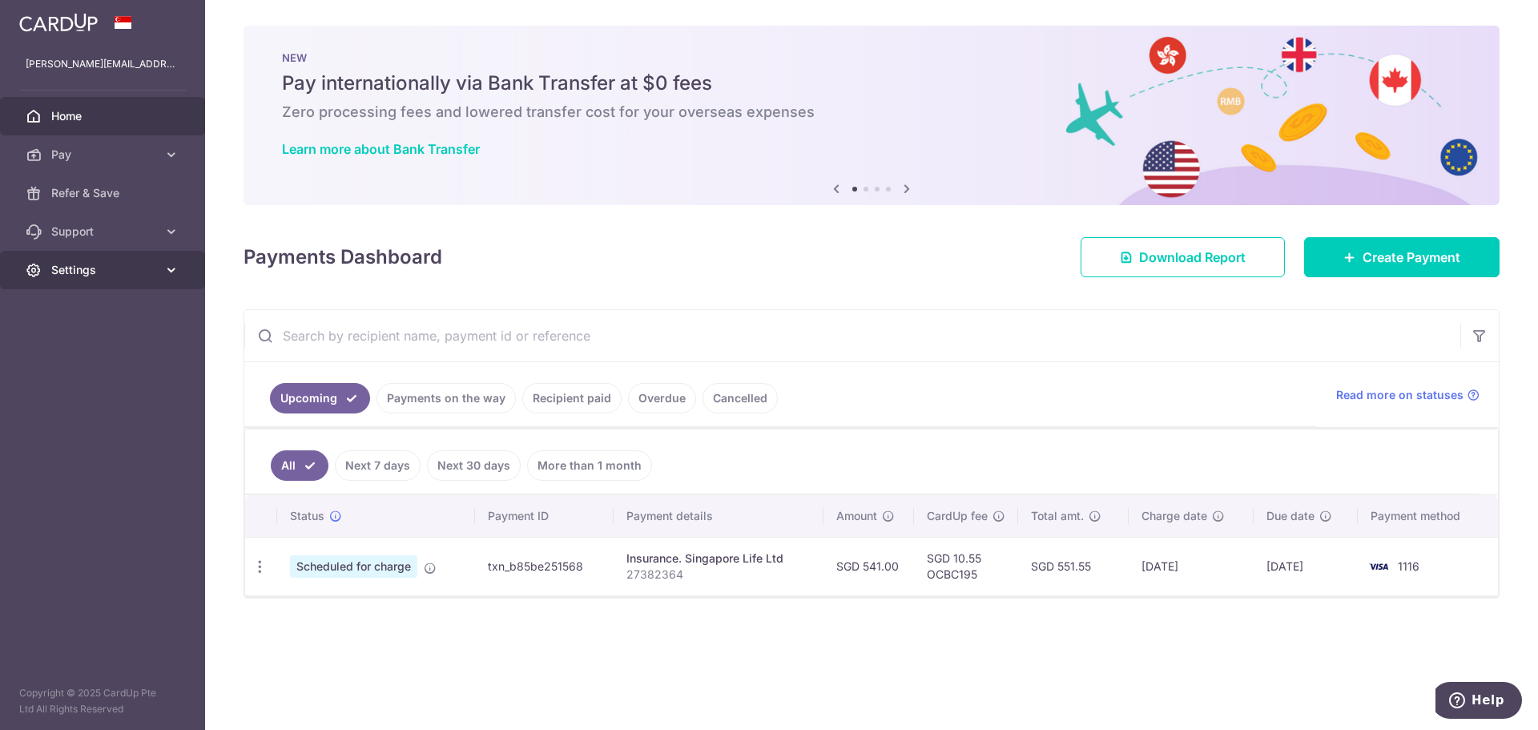
click at [107, 272] on span "Settings" at bounding box center [104, 270] width 106 height 16
click at [83, 346] on span "Logout" at bounding box center [104, 347] width 106 height 16
